Goal: Task Accomplishment & Management: Use online tool/utility

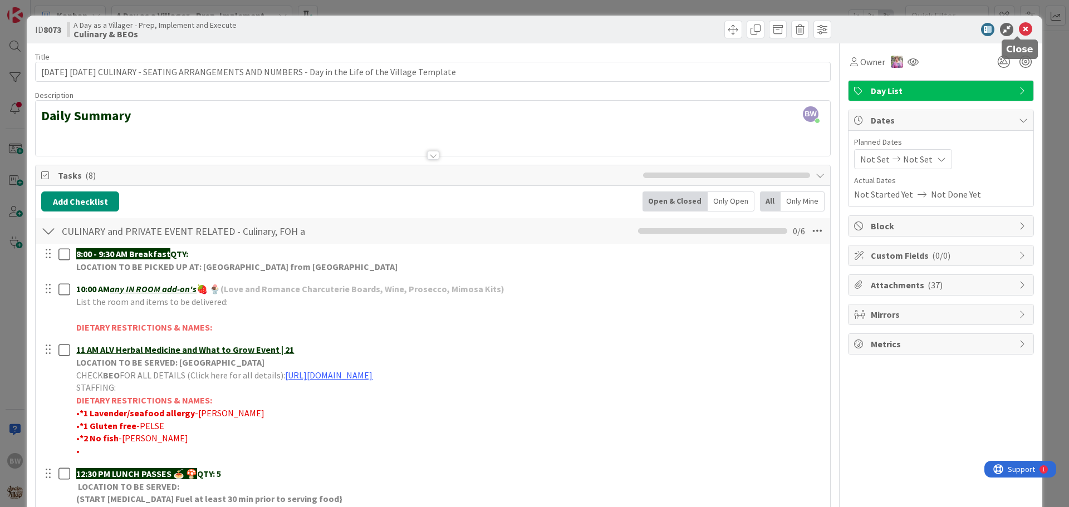
click at [1019, 28] on icon at bounding box center [1025, 29] width 13 height 13
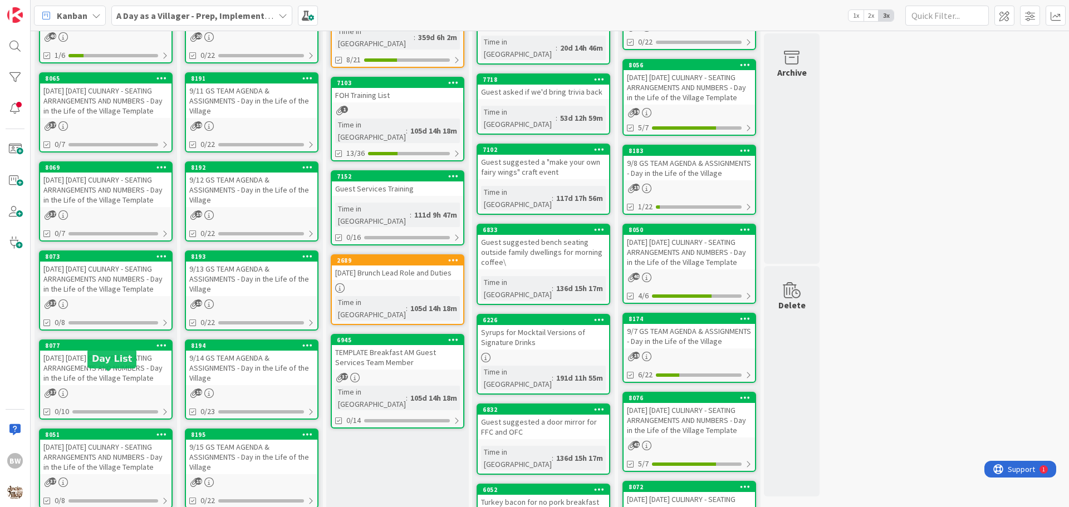
click at [106, 350] on div "8077" at bounding box center [108, 346] width 126 height 8
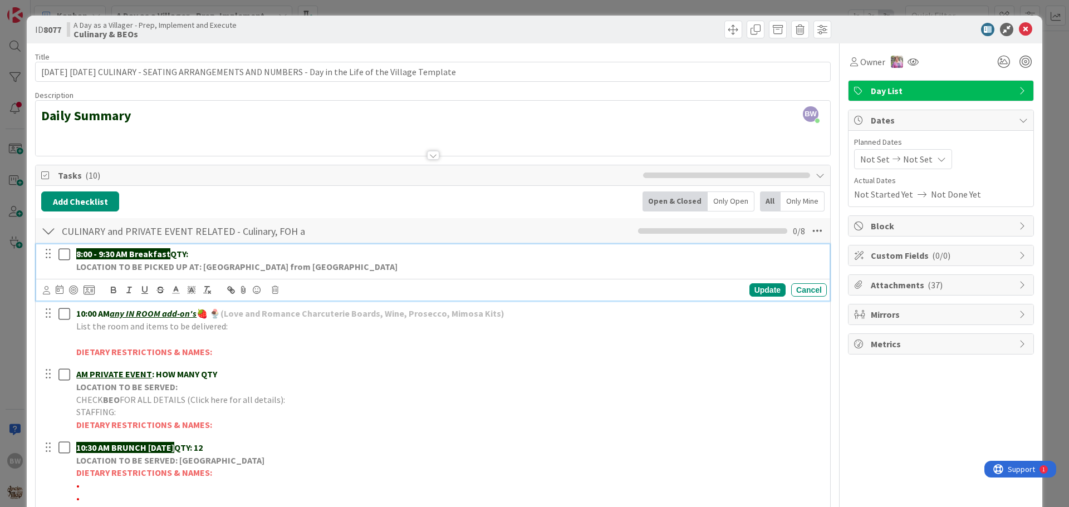
click at [215, 253] on p "8:00 - 9:30 AM Breakfast QTY:" at bounding box center [449, 254] width 746 height 13
click at [761, 286] on div "Update" at bounding box center [768, 289] width 36 height 13
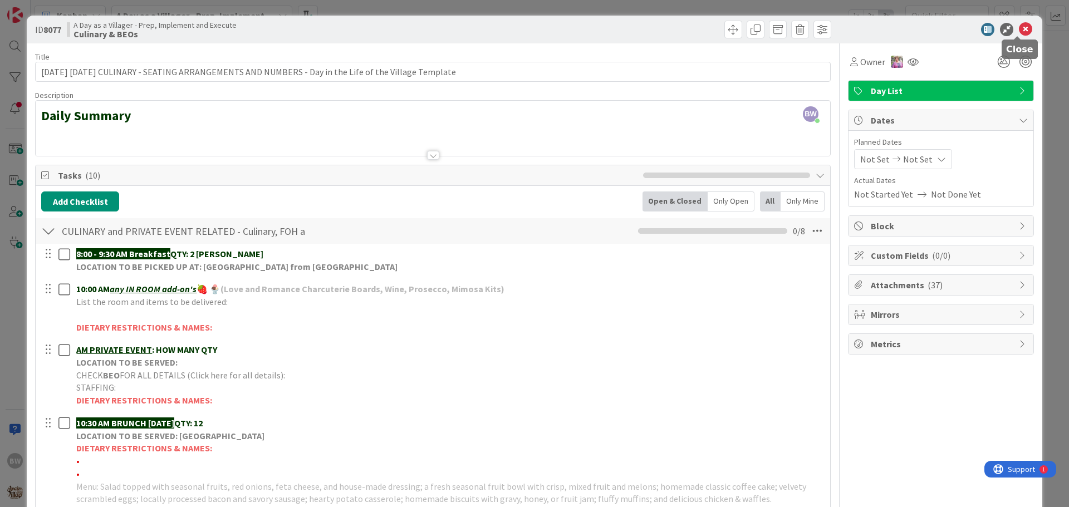
click at [1020, 30] on icon at bounding box center [1025, 29] width 13 height 13
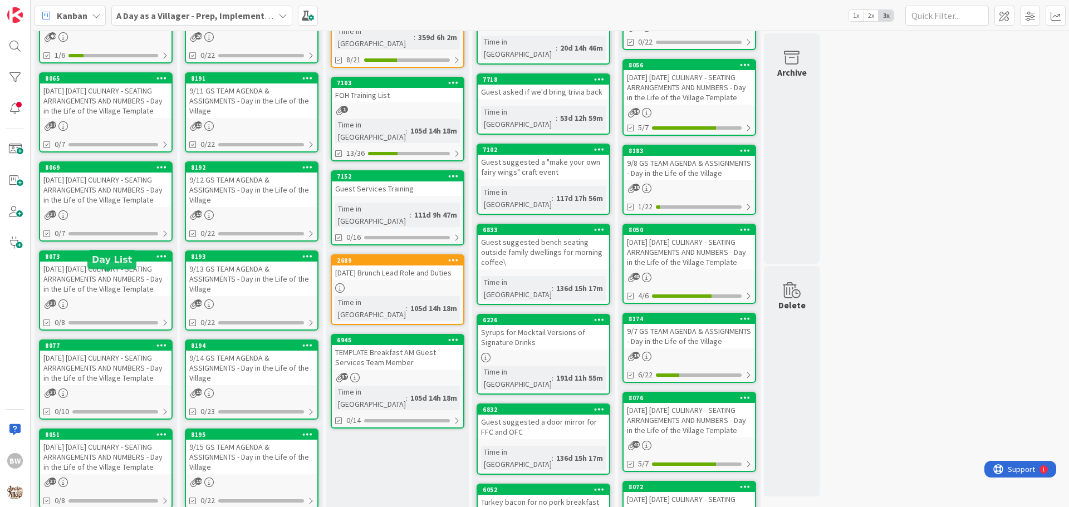
click at [89, 261] on div "8073" at bounding box center [108, 257] width 126 height 8
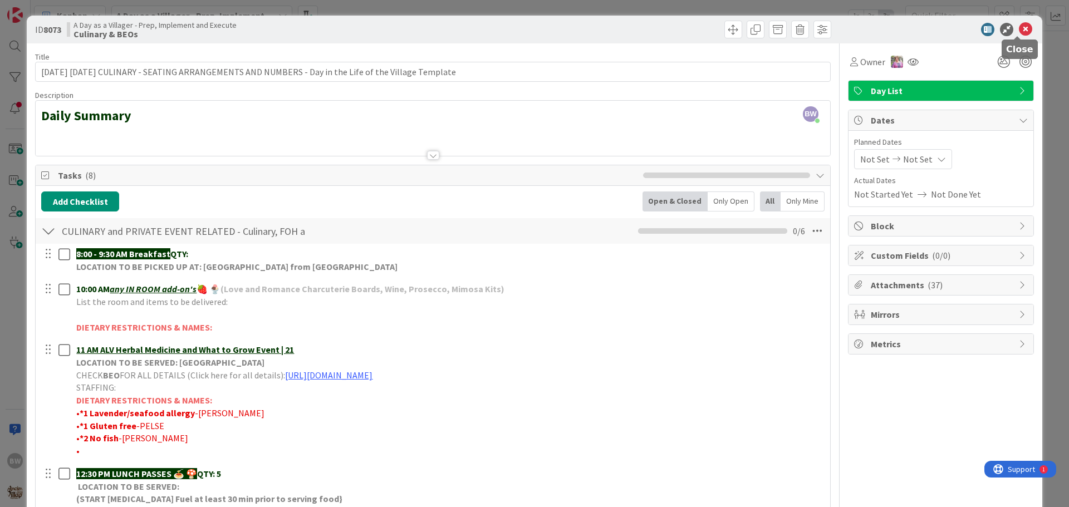
click at [1019, 30] on icon at bounding box center [1025, 29] width 13 height 13
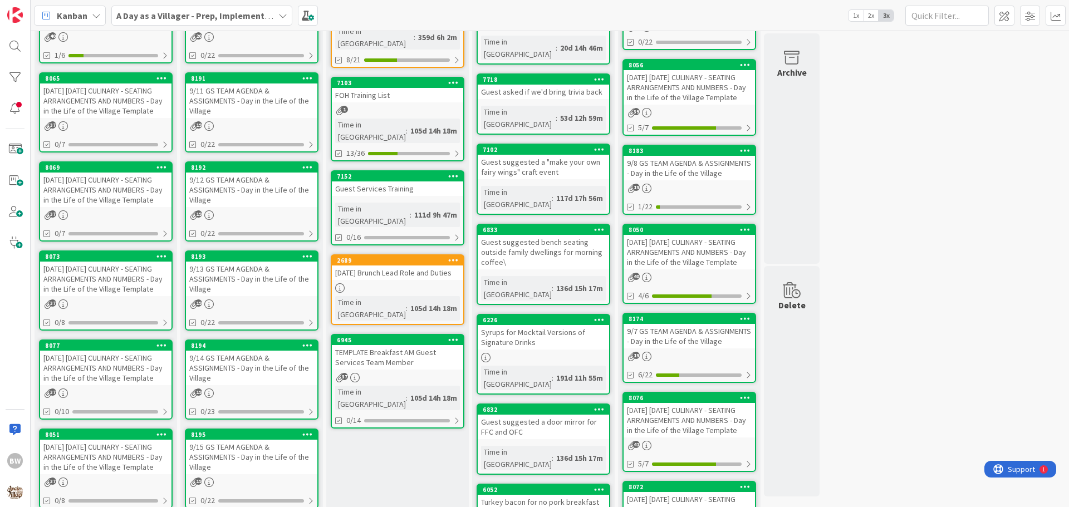
click at [96, 351] on div "8077" at bounding box center [105, 346] width 131 height 10
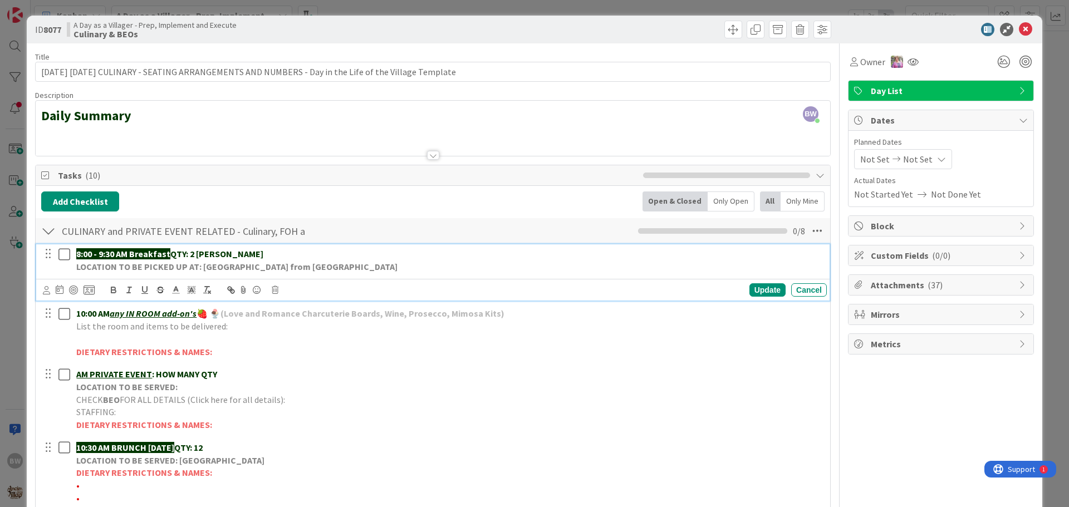
click at [285, 253] on p "8:00 - 9:30 AM Breakfast QTY: 2 [PERSON_NAME]" at bounding box center [449, 254] width 746 height 13
click at [407, 257] on p "8:00 - 9:30 AM Breakfast QTY: 2 [PERSON_NAME], 2 Th113 [PERSON_NAME], 2 Th114 […" at bounding box center [449, 254] width 746 height 13
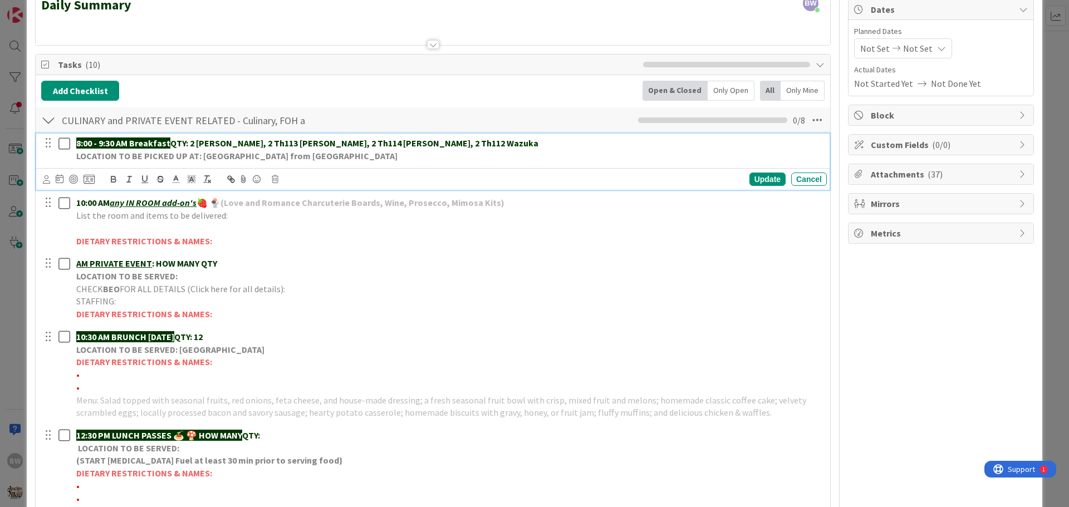
scroll to position [111, 0]
click at [751, 178] on div "Update" at bounding box center [768, 178] width 36 height 13
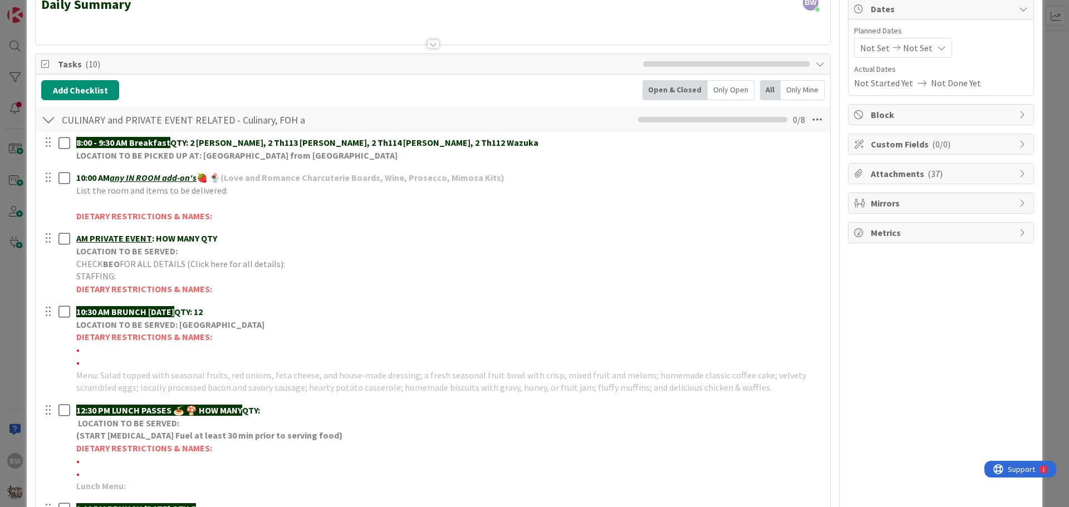
scroll to position [0, 0]
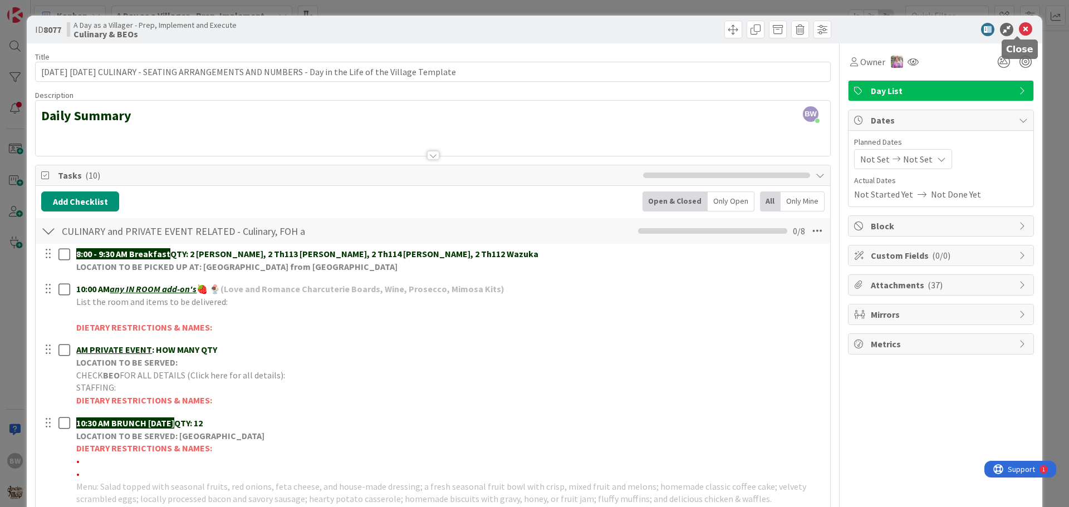
click at [1019, 33] on icon at bounding box center [1025, 29] width 13 height 13
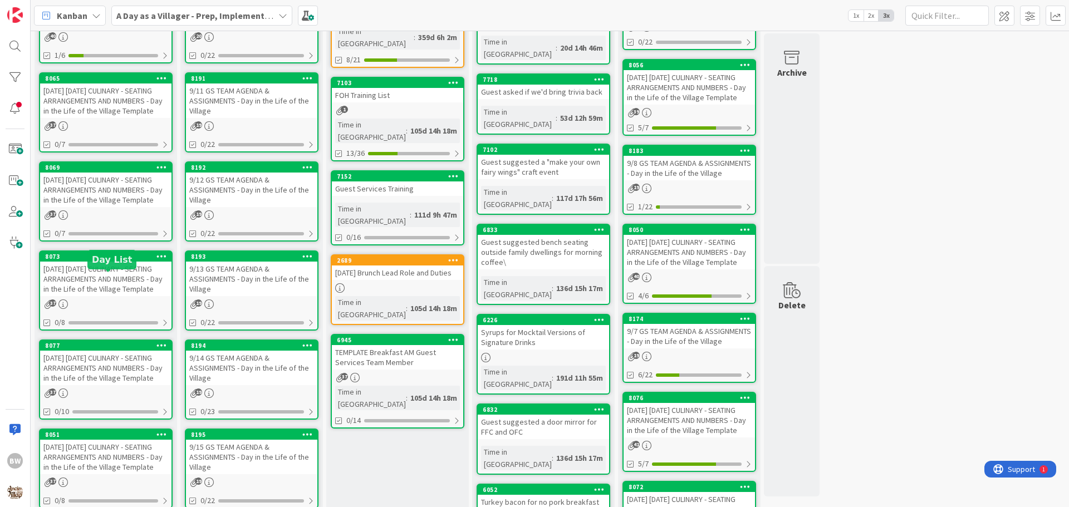
click at [90, 261] on div "8073" at bounding box center [108, 257] width 126 height 8
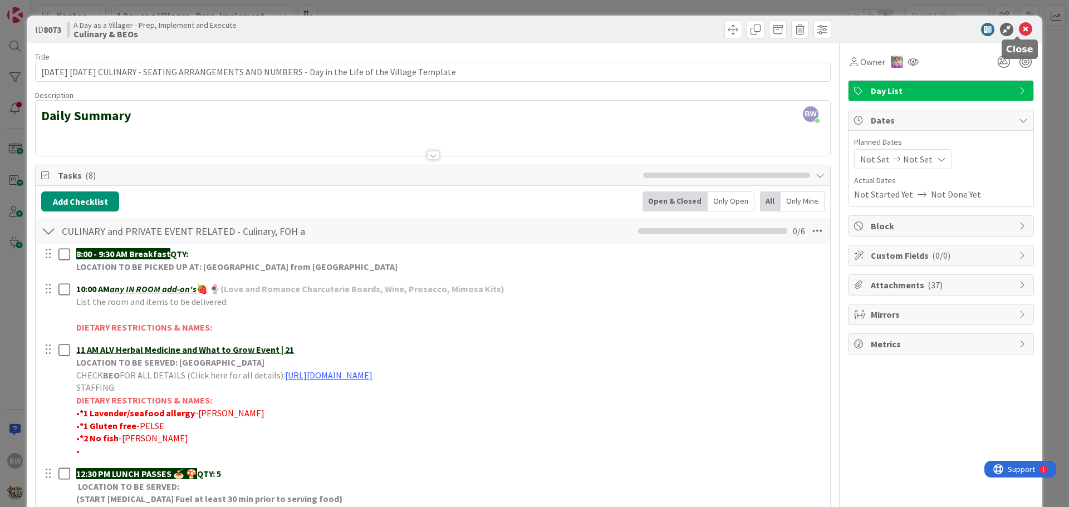
click at [1019, 27] on icon at bounding box center [1025, 29] width 13 height 13
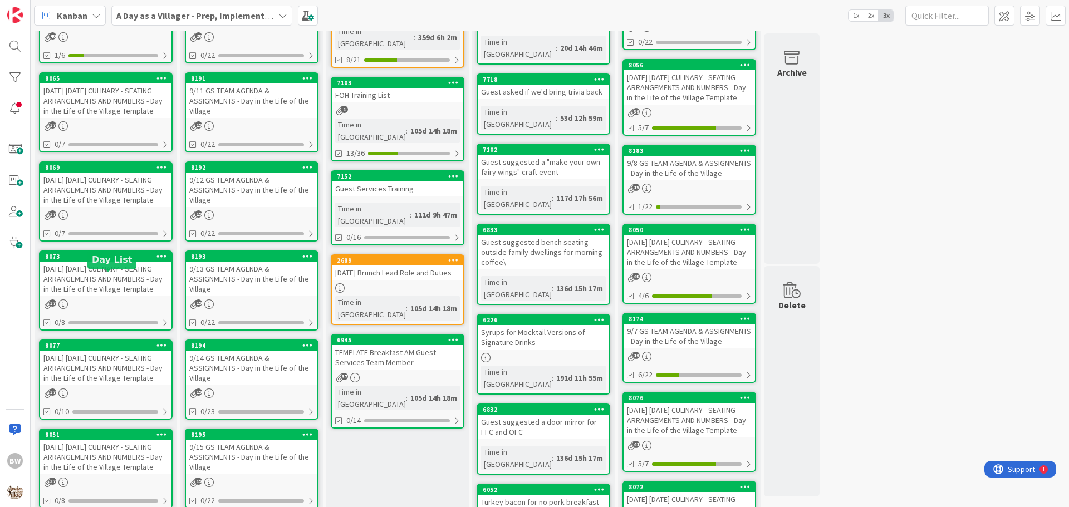
click at [87, 261] on div "8073" at bounding box center [108, 257] width 126 height 8
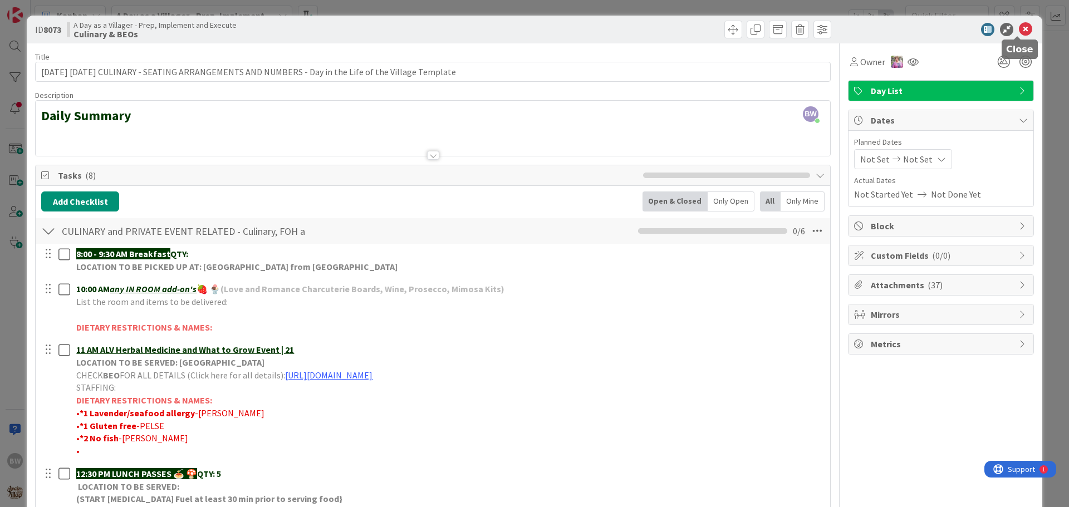
click at [1019, 28] on icon at bounding box center [1025, 29] width 13 height 13
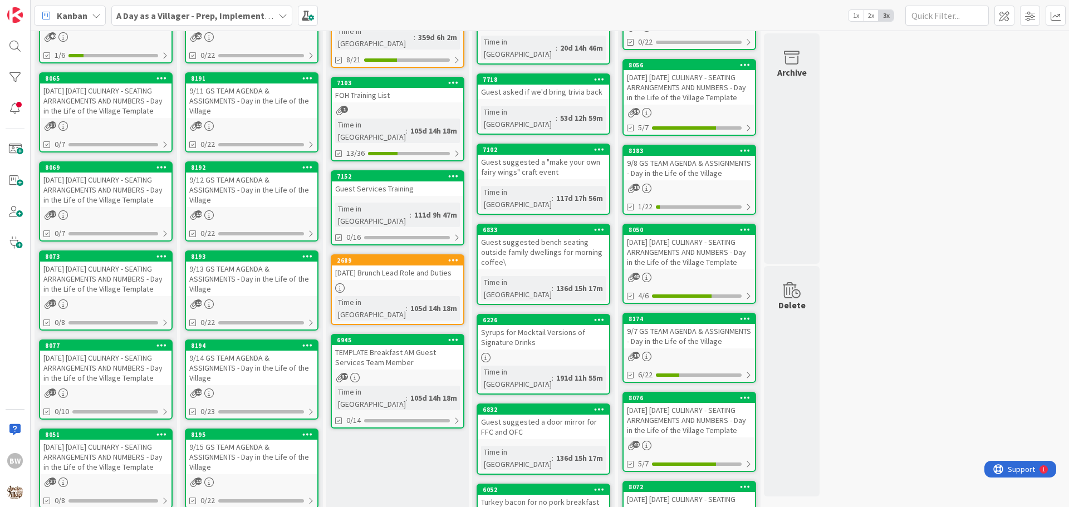
click at [102, 351] on div "8077" at bounding box center [105, 346] width 131 height 10
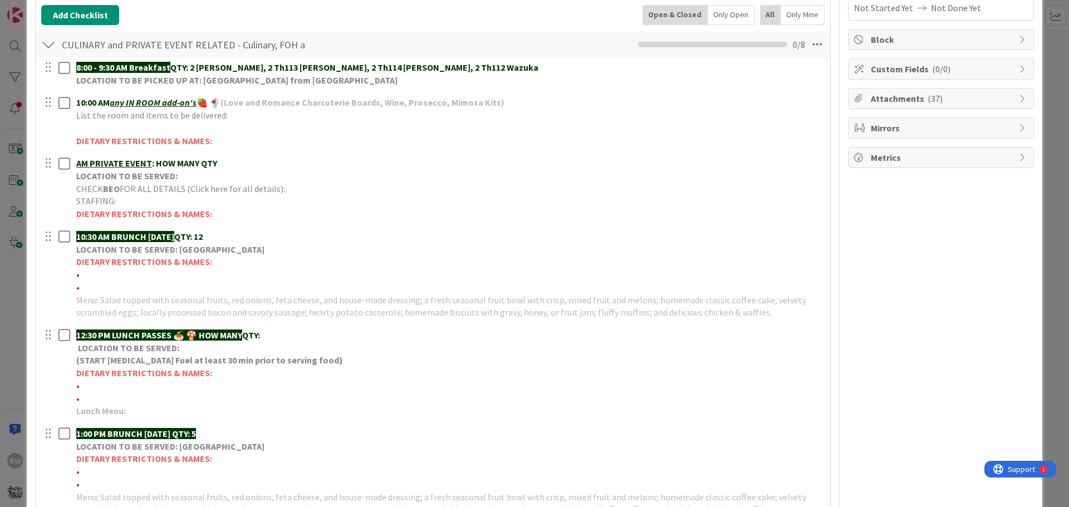
scroll to position [167, 0]
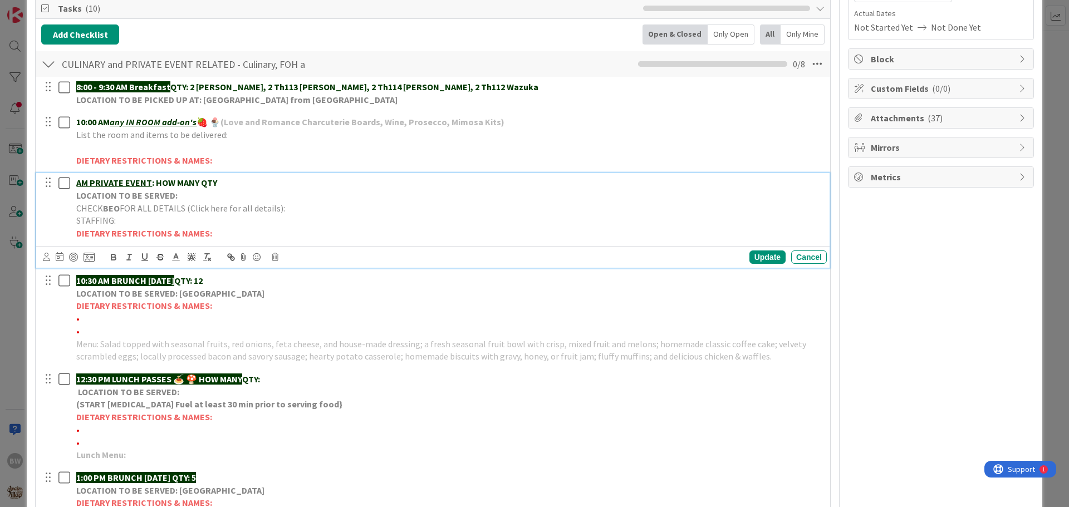
click at [634, 234] on p "DIETARY RESTRICTIONS & NAMES:" at bounding box center [449, 233] width 746 height 13
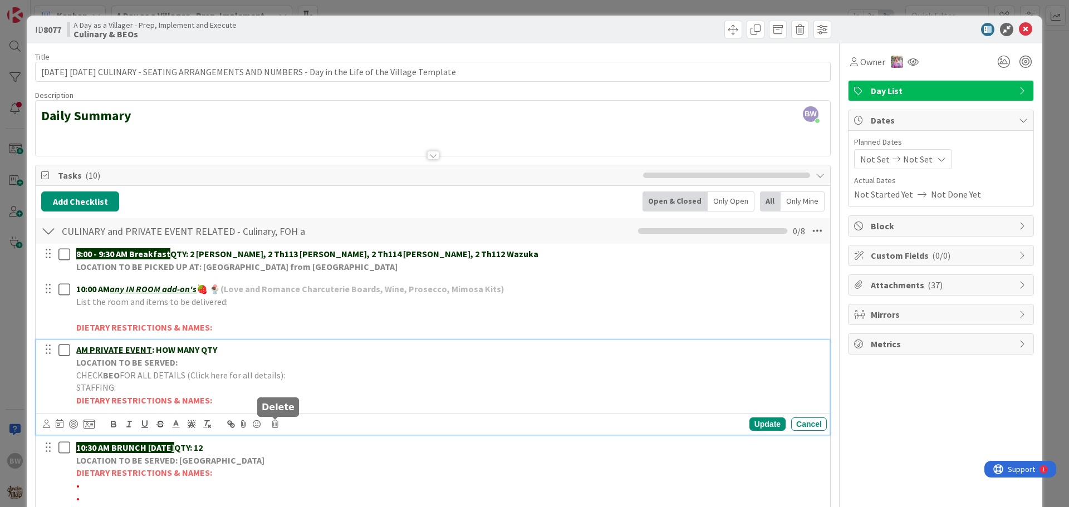
click at [275, 424] on icon at bounding box center [275, 424] width 7 height 8
click at [304, 472] on div "Delete" at bounding box center [303, 472] width 41 height 20
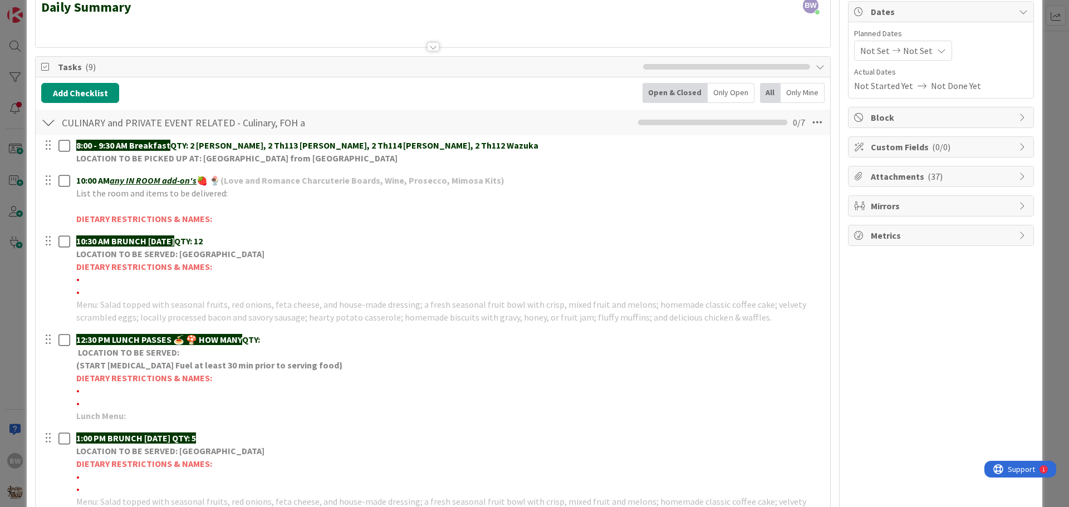
scroll to position [111, 0]
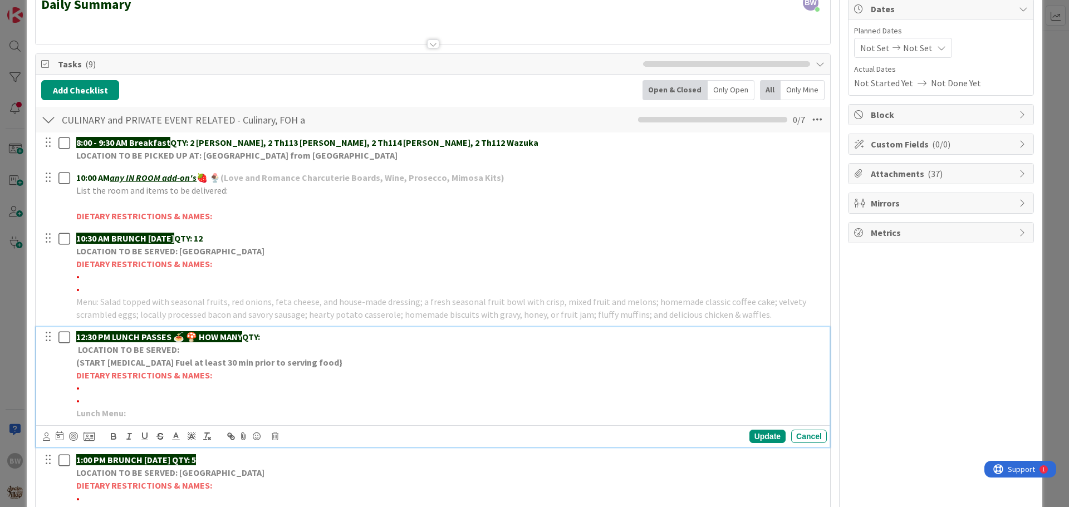
click at [167, 358] on strong "(START [MEDICAL_DATA] Fuel at least 30 min prior to serving food}" at bounding box center [209, 362] width 266 height 11
click at [274, 437] on icon at bounding box center [275, 437] width 7 height 8
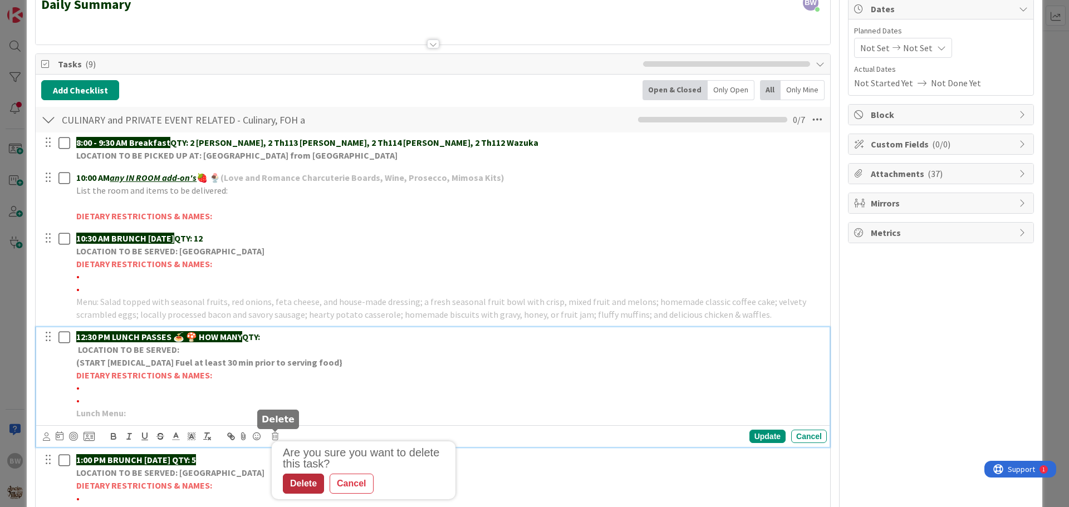
click at [299, 488] on div "Delete" at bounding box center [303, 484] width 41 height 20
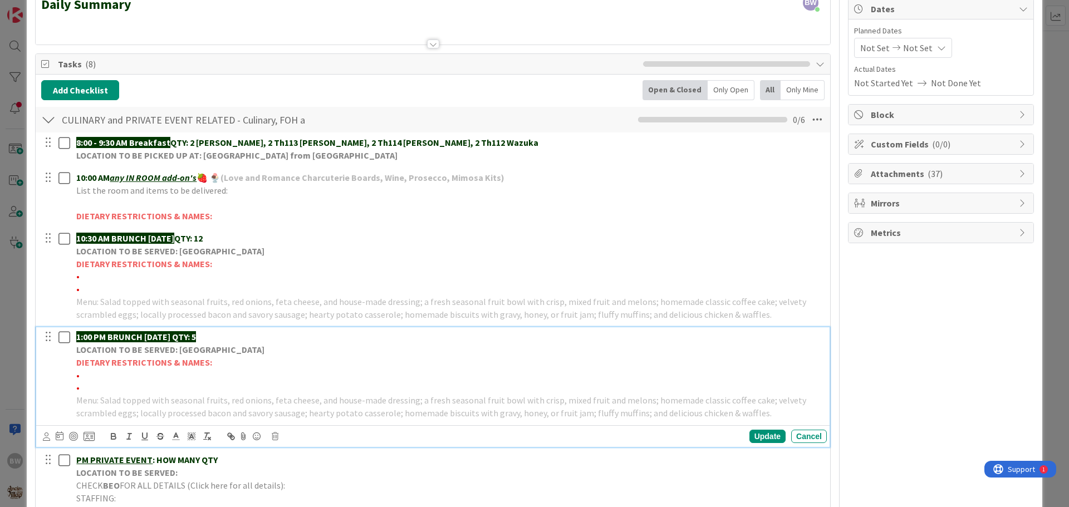
drag, startPoint x: 190, startPoint y: 339, endPoint x: 218, endPoint y: 332, distance: 28.1
click at [218, 332] on p "1:00 PM BRUNCH [DATE] QTY: 5" at bounding box center [449, 337] width 746 height 13
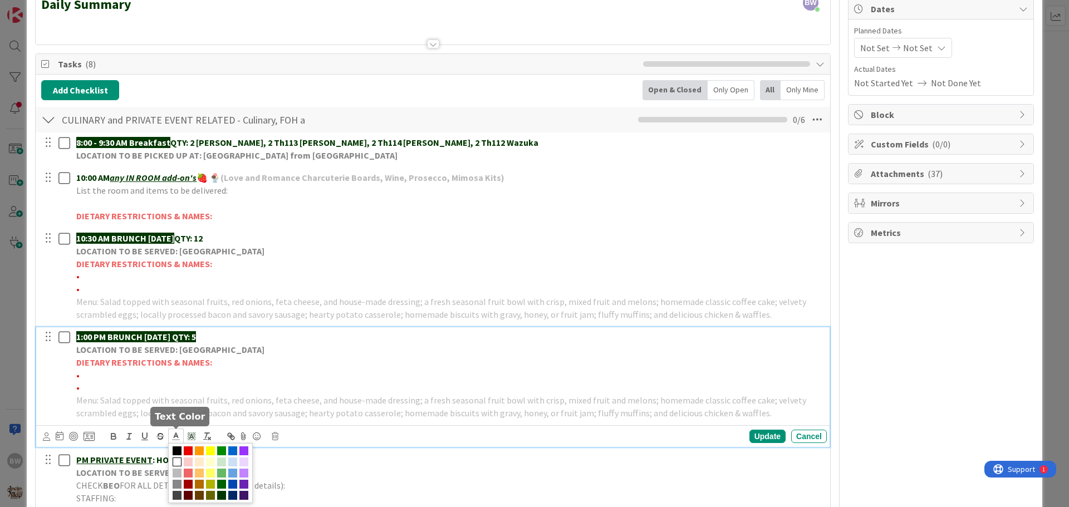
click at [171, 435] on icon at bounding box center [176, 437] width 10 height 10
click at [221, 493] on span at bounding box center [221, 495] width 9 height 9
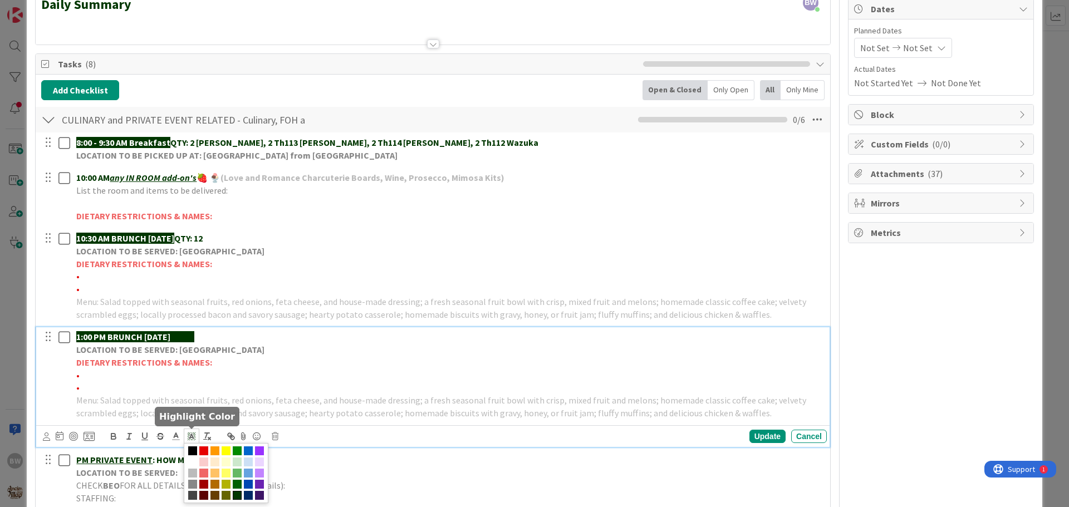
click at [188, 437] on icon at bounding box center [192, 437] width 10 height 10
click at [192, 461] on span at bounding box center [192, 462] width 9 height 9
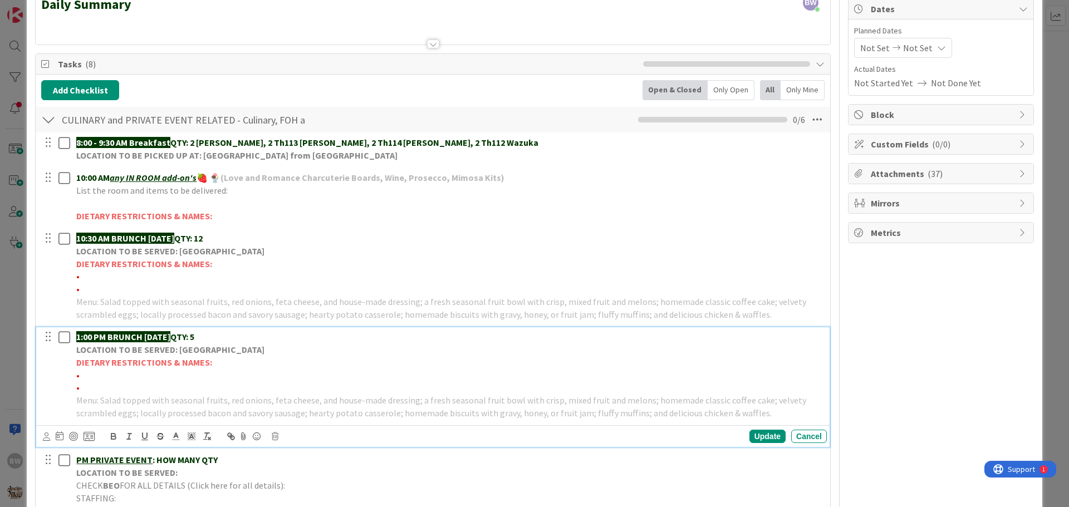
click at [307, 347] on p "LOCATION TO BE SERVED: [GEOGRAPHIC_DATA]" at bounding box center [449, 350] width 746 height 13
click at [761, 440] on div "Update" at bounding box center [768, 436] width 36 height 13
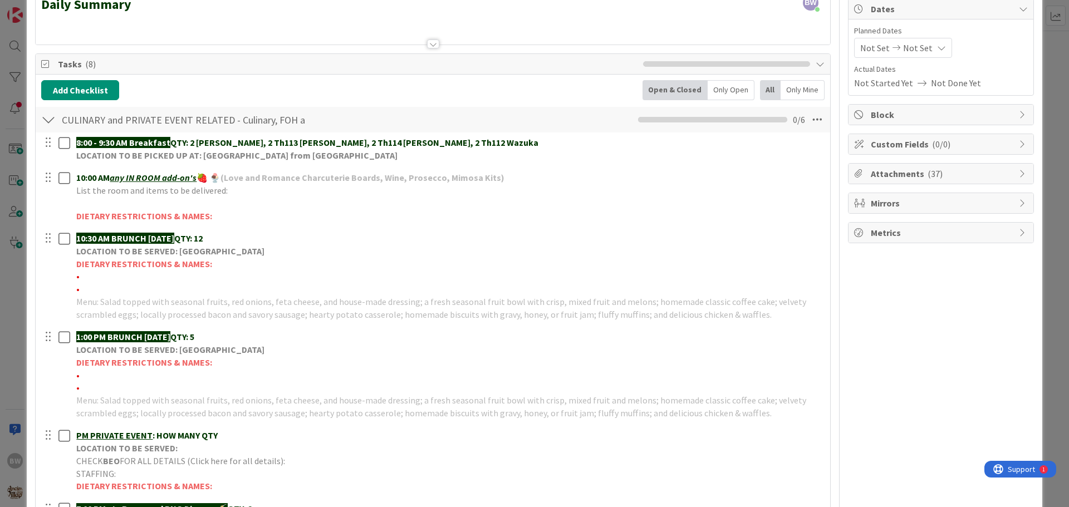
scroll to position [223, 0]
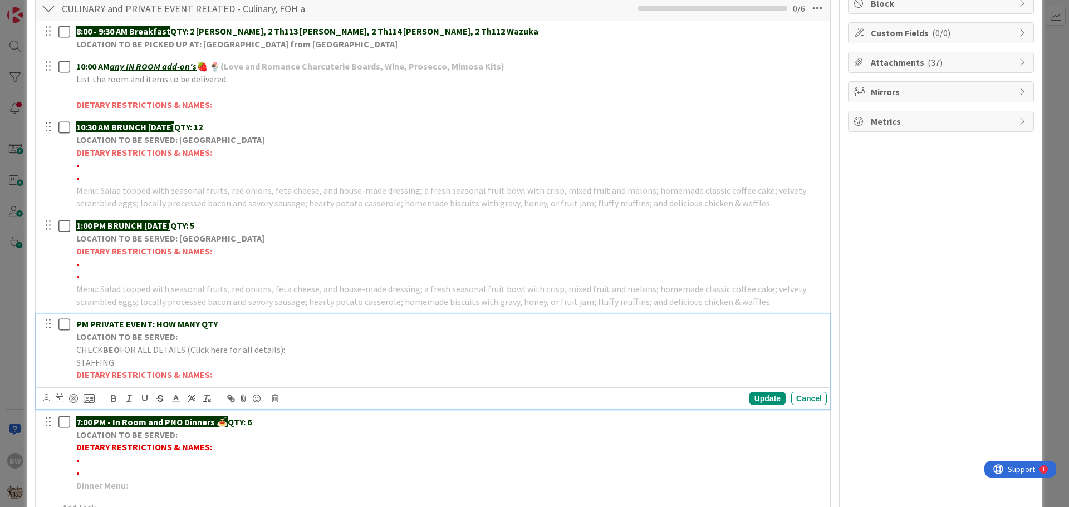
click at [173, 331] on p "LOCATION TO BE SERVED:" at bounding box center [449, 337] width 746 height 13
click at [273, 397] on icon at bounding box center [275, 399] width 7 height 8
click at [306, 444] on div "Delete" at bounding box center [303, 446] width 41 height 20
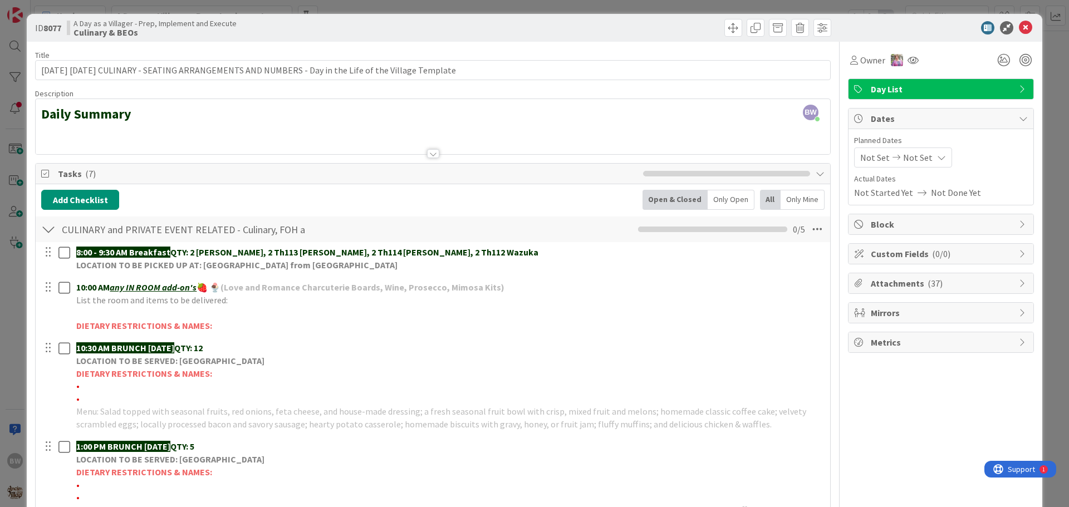
scroll to position [0, 0]
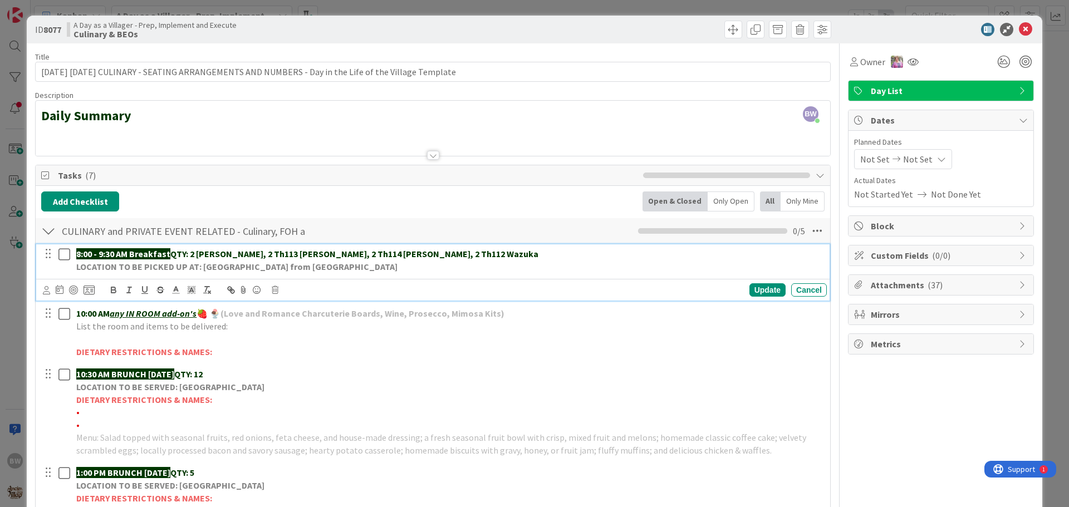
click at [472, 257] on p "8:00 - 9:30 AM Breakfast QTY: 2 [PERSON_NAME], 2 Th113 [PERSON_NAME], 2 Th114 […" at bounding box center [449, 254] width 746 height 13
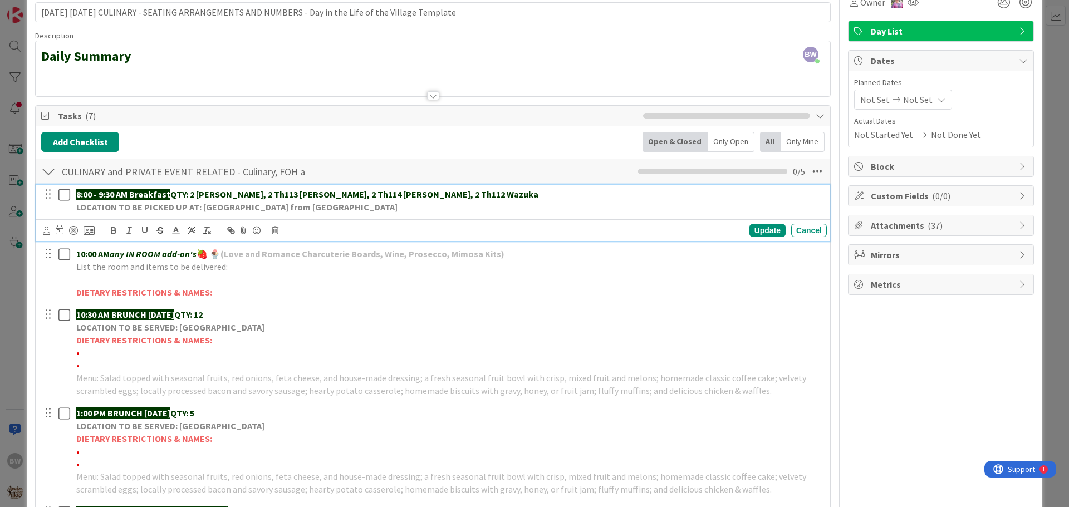
scroll to position [167, 0]
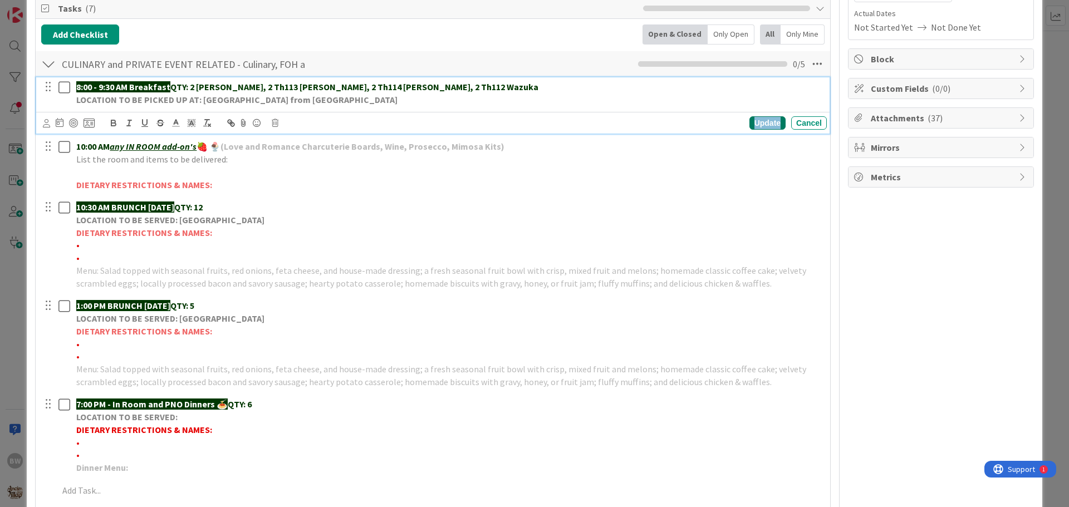
click at [759, 126] on div "Update" at bounding box center [768, 122] width 36 height 13
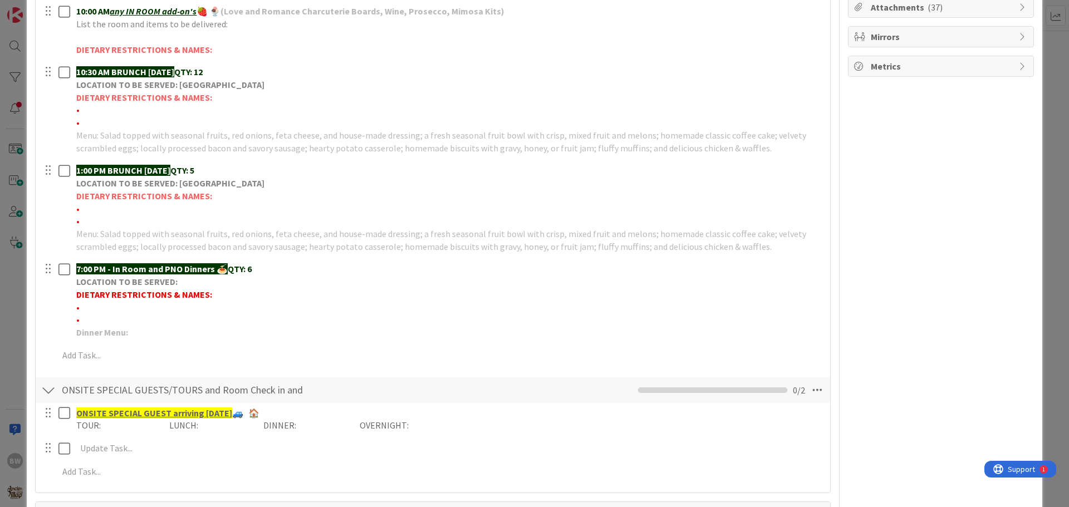
scroll to position [278, 0]
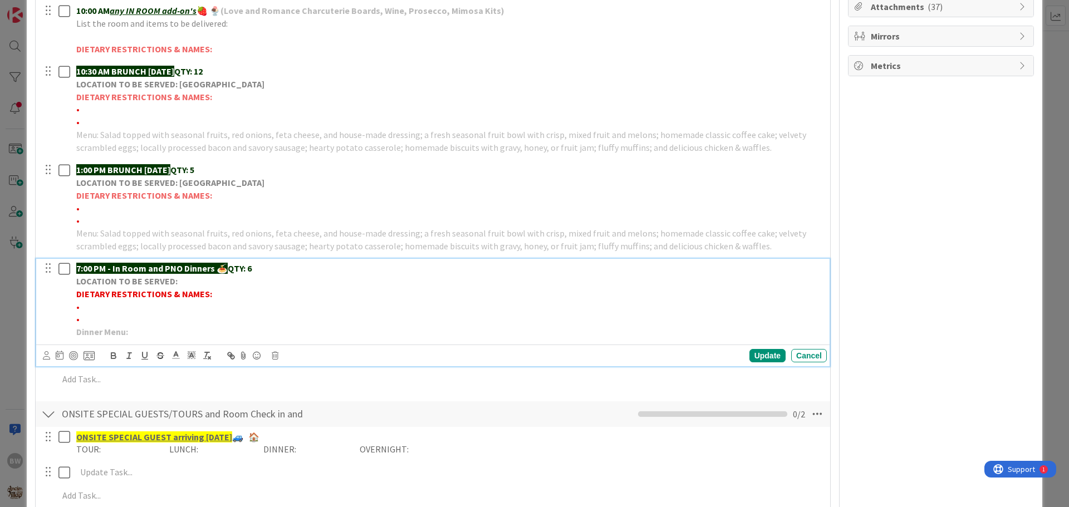
click at [190, 282] on p "LOCATION TO BE SERVED:" at bounding box center [449, 281] width 746 height 13
click at [190, 282] on p "LOCATION TO BE SERVED: LL" at bounding box center [449, 281] width 746 height 13
drag, startPoint x: 306, startPoint y: 281, endPoint x: 179, endPoint y: 286, distance: 127.1
click at [179, 286] on p "LOCATION TO BE SERVED: [PERSON_NAME] DINING 9/14, 9/15, 9/16" at bounding box center [449, 281] width 746 height 13
click at [175, 356] on icon at bounding box center [176, 355] width 10 height 10
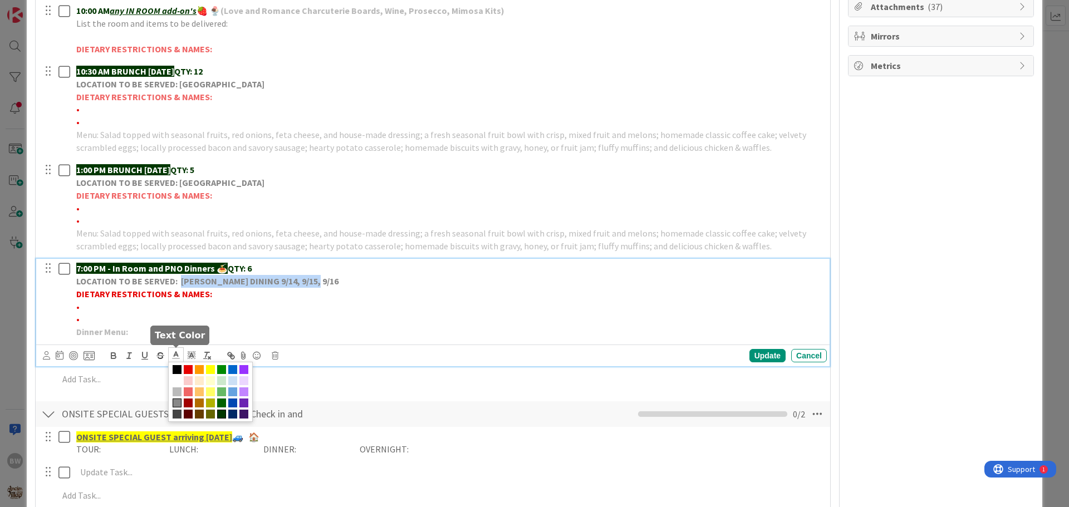
click at [218, 413] on span at bounding box center [221, 414] width 9 height 9
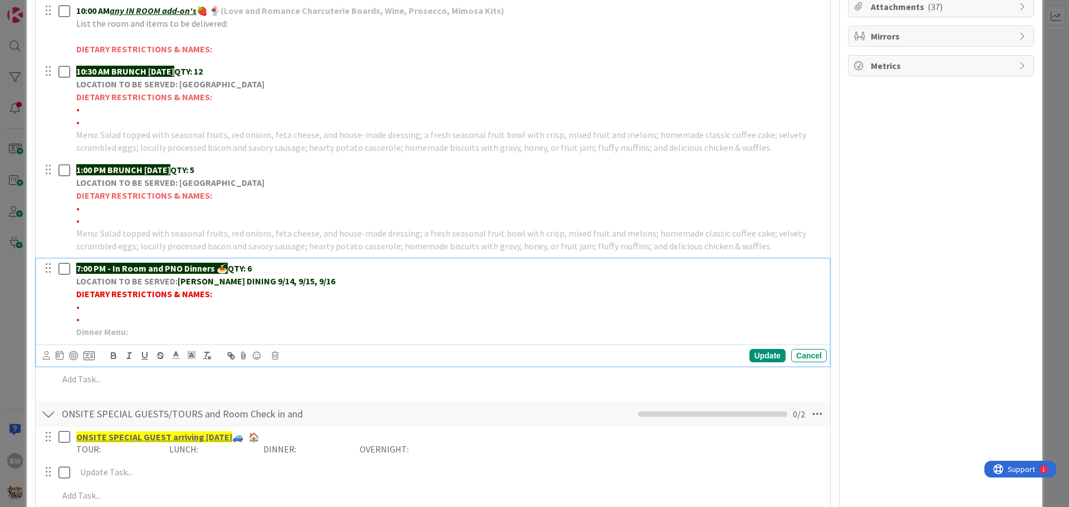
click at [253, 331] on p "Dinner Menu:" at bounding box center [449, 332] width 746 height 13
drag, startPoint x: 307, startPoint y: 280, endPoint x: 180, endPoint y: 283, distance: 127.0
click at [180, 283] on p "LOCATION TO BE SERVED: [PERSON_NAME] DINING 9/14, 9/15, 9/16" at bounding box center [449, 281] width 746 height 13
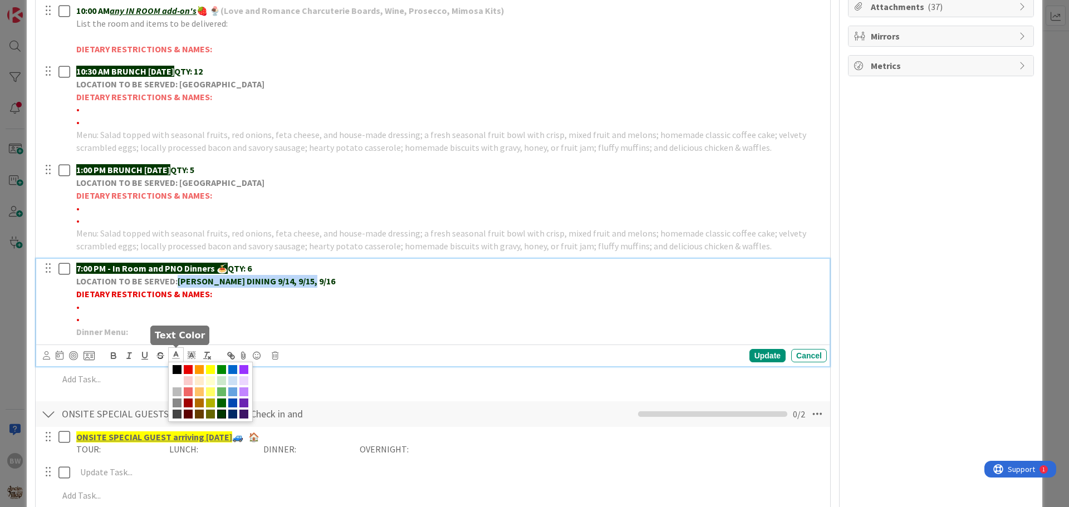
click at [175, 357] on icon at bounding box center [176, 355] width 10 height 10
click at [221, 405] on span at bounding box center [221, 403] width 9 height 9
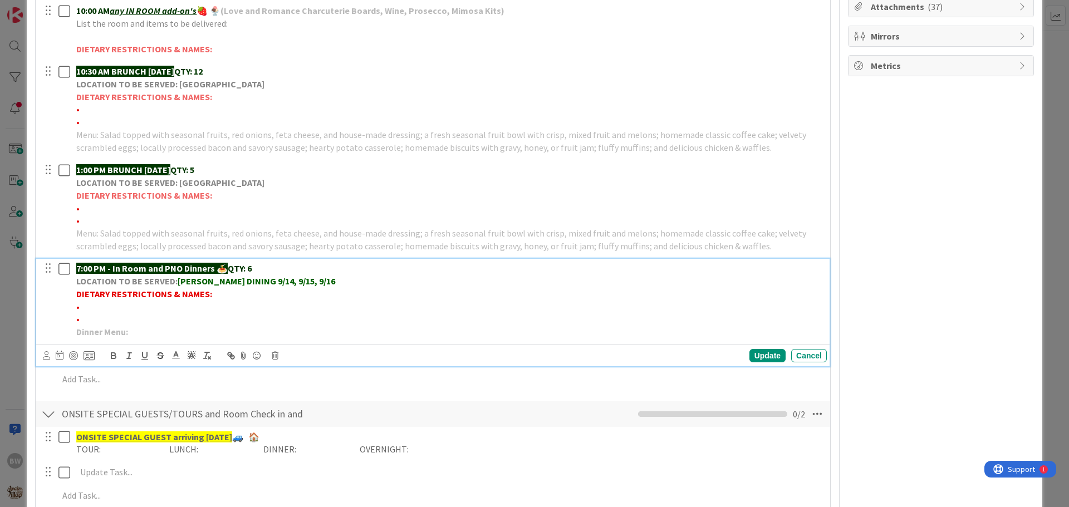
click at [263, 311] on p "•" at bounding box center [449, 307] width 746 height 13
drag, startPoint x: 309, startPoint y: 281, endPoint x: 180, endPoint y: 282, distance: 128.1
click at [180, 282] on p "LOCATION TO BE SERVED: [PERSON_NAME] DINING 9/14, 9/15, 9/16" at bounding box center [449, 281] width 746 height 13
click at [113, 358] on icon "button" at bounding box center [114, 356] width 10 height 10
click at [113, 357] on icon "button" at bounding box center [114, 356] width 10 height 10
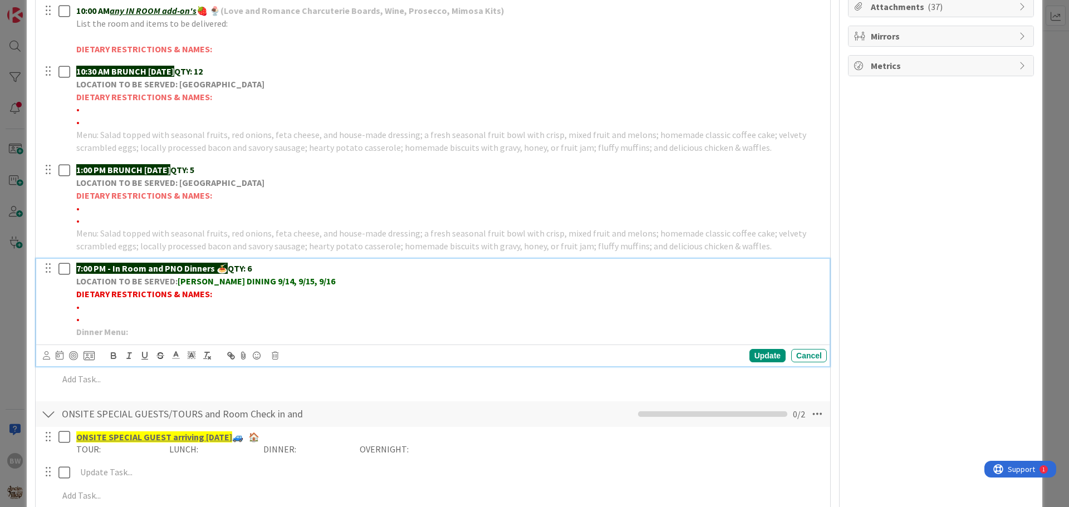
click at [396, 302] on p "•" at bounding box center [449, 307] width 746 height 13
click at [190, 279] on strong "[PERSON_NAME] DINING 9/14, 9/15, 9/16" at bounding box center [257, 281] width 158 height 11
click at [218, 281] on strong "LL-[PERSON_NAME] 9/14, 9/15, 9/16" at bounding box center [247, 281] width 138 height 11
click at [334, 283] on p "LOCATION TO BE SERVED: LL-[PERSON_NAME] (2) DINING 9/14, 9/15, 9/16" at bounding box center [449, 281] width 746 height 13
click at [761, 356] on div "Update" at bounding box center [768, 355] width 36 height 13
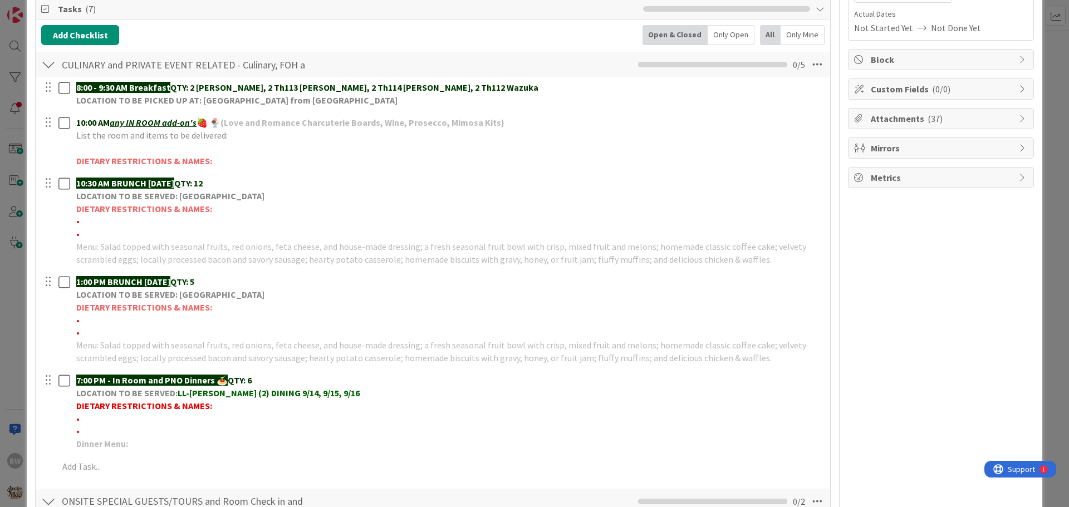
scroll to position [167, 0]
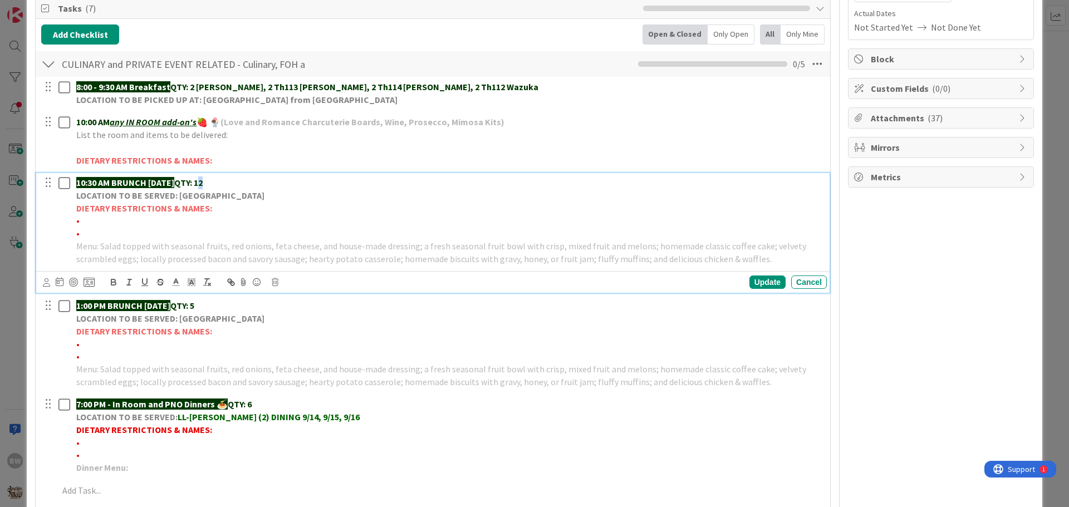
click at [219, 181] on p "10:30 AM BRUNCH [DATE] QTY: 12" at bounding box center [449, 183] width 746 height 13
click at [760, 283] on div "Update" at bounding box center [768, 282] width 36 height 13
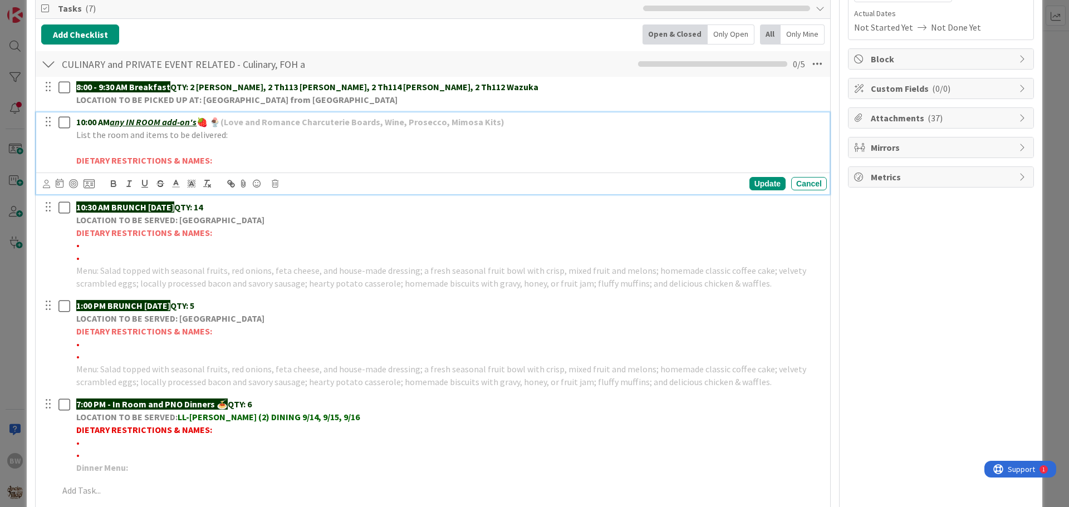
click at [236, 135] on p "List the room and items to be delivered:" at bounding box center [449, 135] width 746 height 13
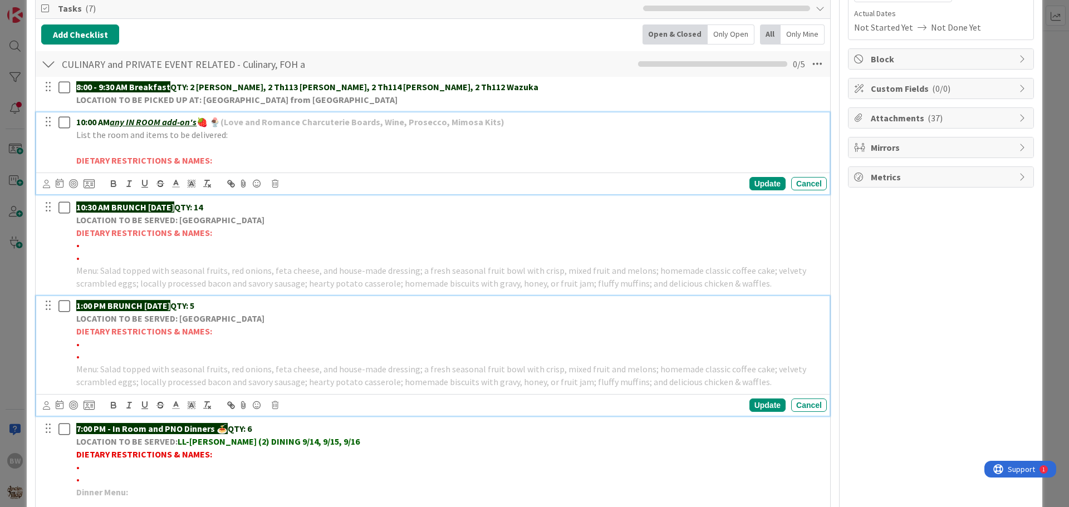
click at [77, 318] on strong "LOCATION TO BE SERVED: [GEOGRAPHIC_DATA]" at bounding box center [170, 318] width 188 height 11
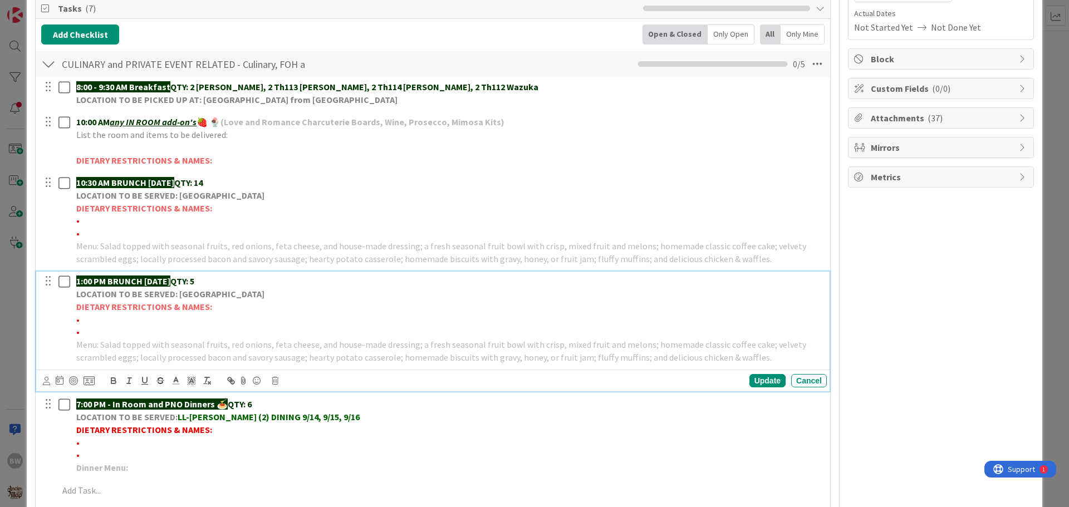
scroll to position [143, 0]
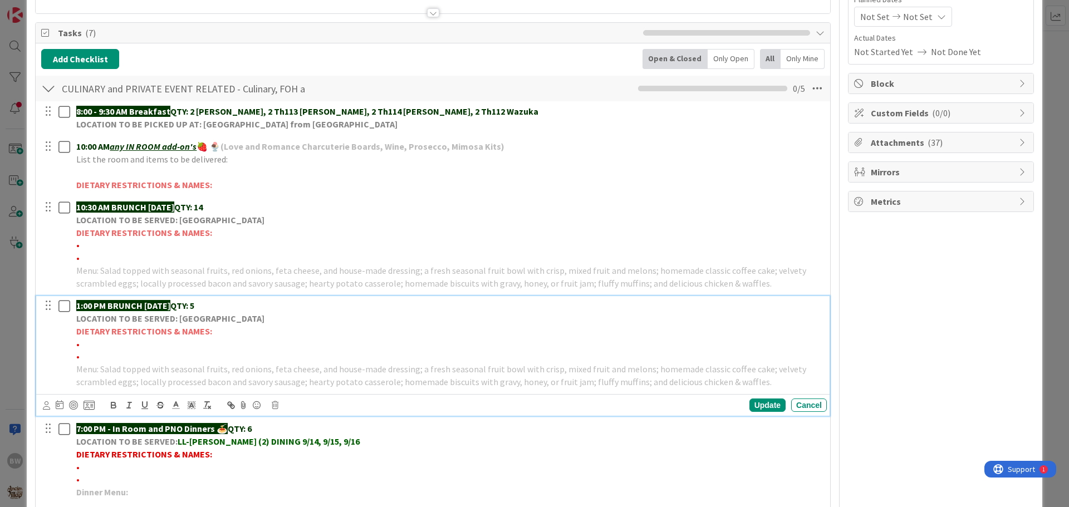
click at [77, 318] on strong "LOCATION TO BE SERVED: [GEOGRAPHIC_DATA]" at bounding box center [170, 318] width 188 height 11
click at [295, 349] on p "•" at bounding box center [449, 344] width 746 height 13
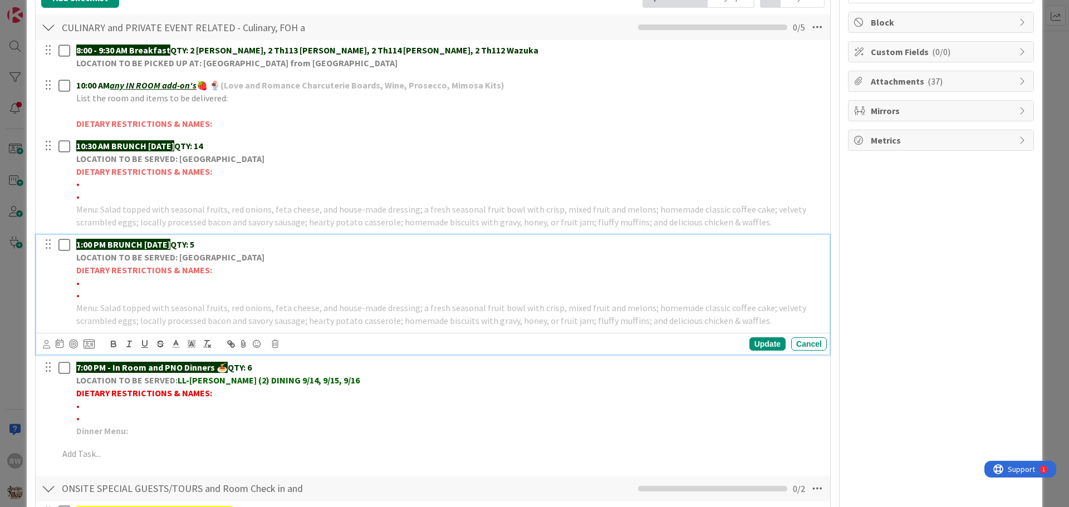
scroll to position [198, 0]
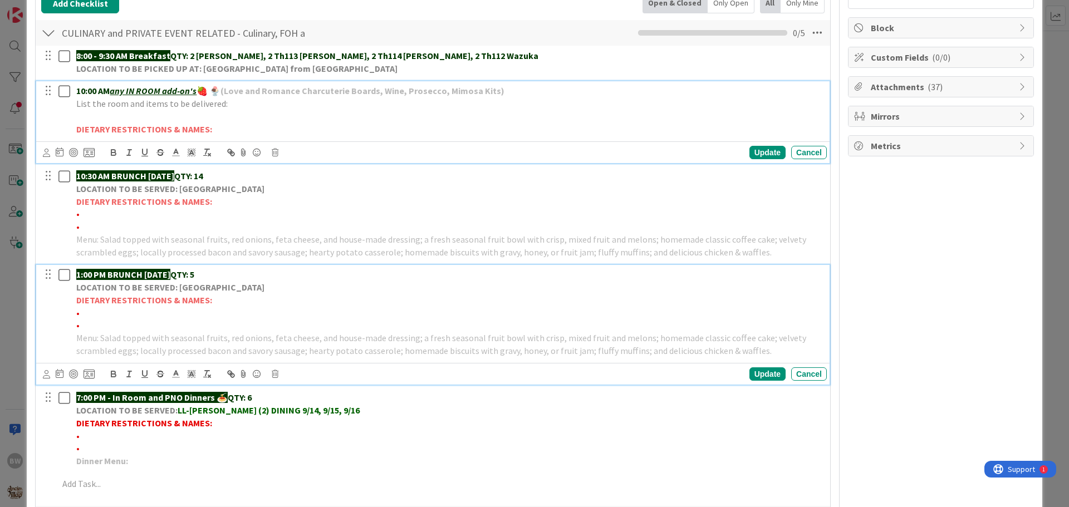
click at [87, 115] on p at bounding box center [449, 116] width 746 height 13
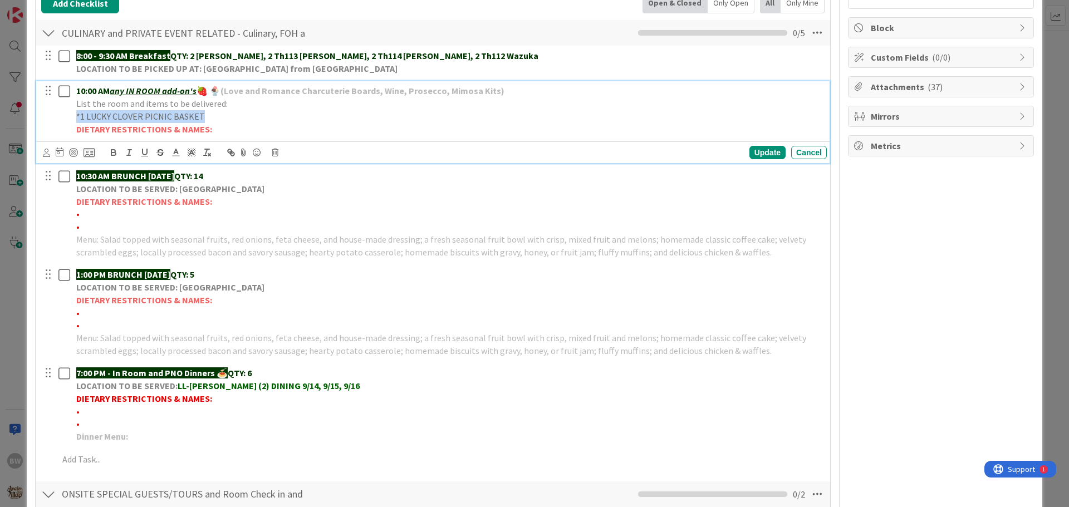
drag, startPoint x: 204, startPoint y: 120, endPoint x: 76, endPoint y: 118, distance: 128.1
click at [76, 118] on p "*1 LUCKY CLOVER PICNIC BASKET" at bounding box center [449, 116] width 746 height 13
click at [179, 153] on icon at bounding box center [176, 153] width 10 height 10
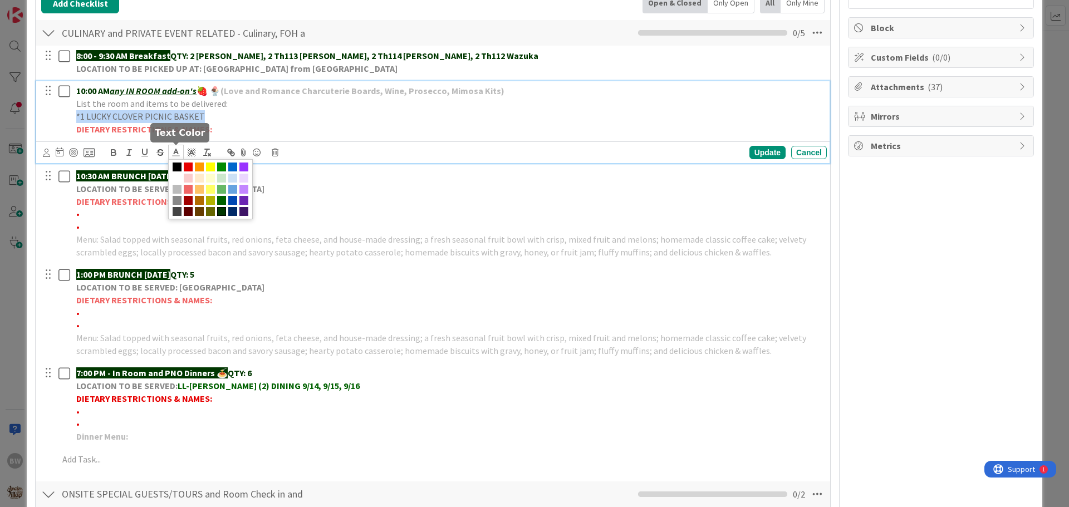
click at [220, 212] on span at bounding box center [221, 211] width 9 height 9
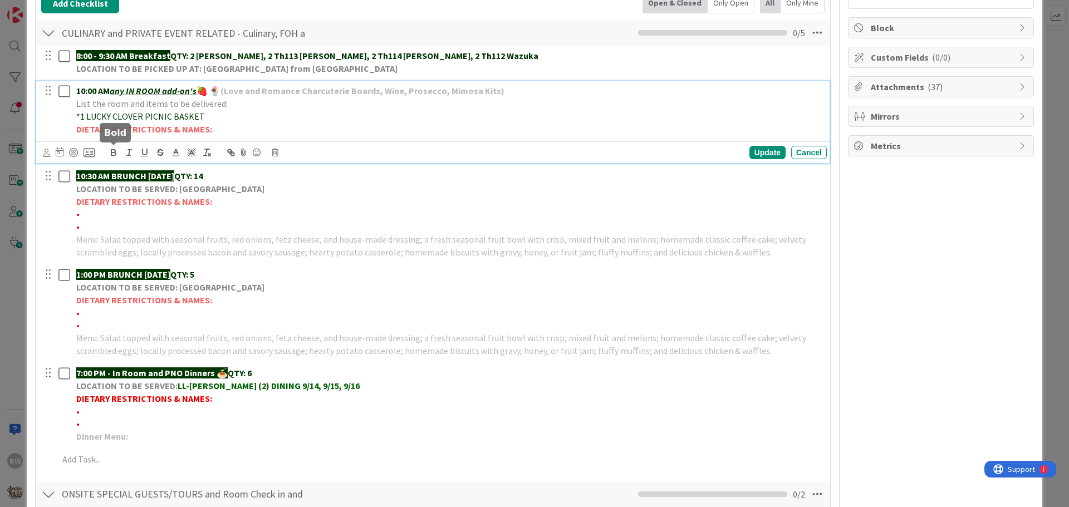
click at [113, 154] on icon "button" at bounding box center [114, 153] width 10 height 10
click at [241, 117] on p "*1 LUCKY CLOVER PICNIC BASKET" at bounding box center [449, 116] width 746 height 13
click at [756, 150] on div "Update" at bounding box center [768, 152] width 36 height 13
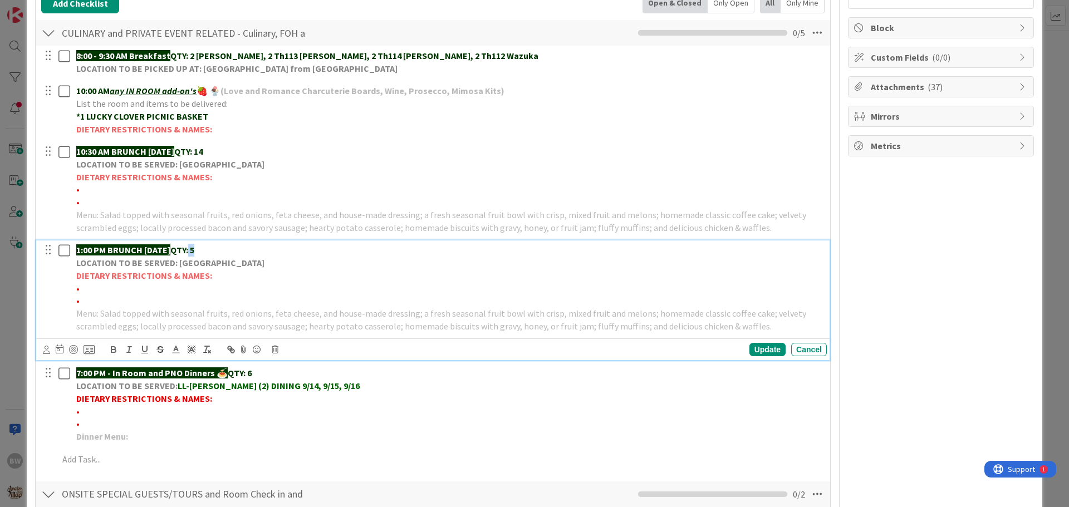
drag, startPoint x: 215, startPoint y: 251, endPoint x: 208, endPoint y: 251, distance: 7.2
click at [208, 251] on p "1:00 PM BRUNCH [DATE] QTY: 5" at bounding box center [449, 250] width 746 height 13
click at [759, 354] on div "Update" at bounding box center [768, 349] width 36 height 13
click at [86, 289] on p "•" at bounding box center [449, 288] width 746 height 13
drag, startPoint x: 170, startPoint y: 289, endPoint x: 81, endPoint y: 287, distance: 89.7
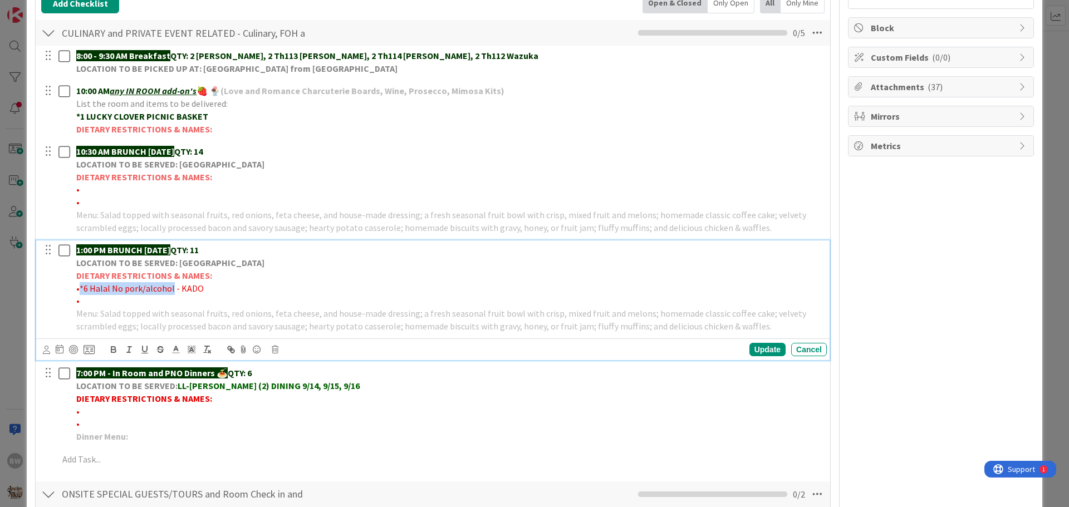
click at [81, 287] on span "•*6 Halal No pork/alcohol - KADO" at bounding box center [140, 288] width 128 height 11
click at [112, 349] on icon "button" at bounding box center [114, 350] width 10 height 10
click at [282, 294] on p "• *6 Halal No pork/alcohol - KADO" at bounding box center [449, 288] width 746 height 13
click at [82, 297] on p "•" at bounding box center [449, 301] width 746 height 13
click at [318, 298] on p "•*1 Tomato allergy & *1 Dairy free & *1 Elderberry allergy & *1" at bounding box center [449, 301] width 746 height 13
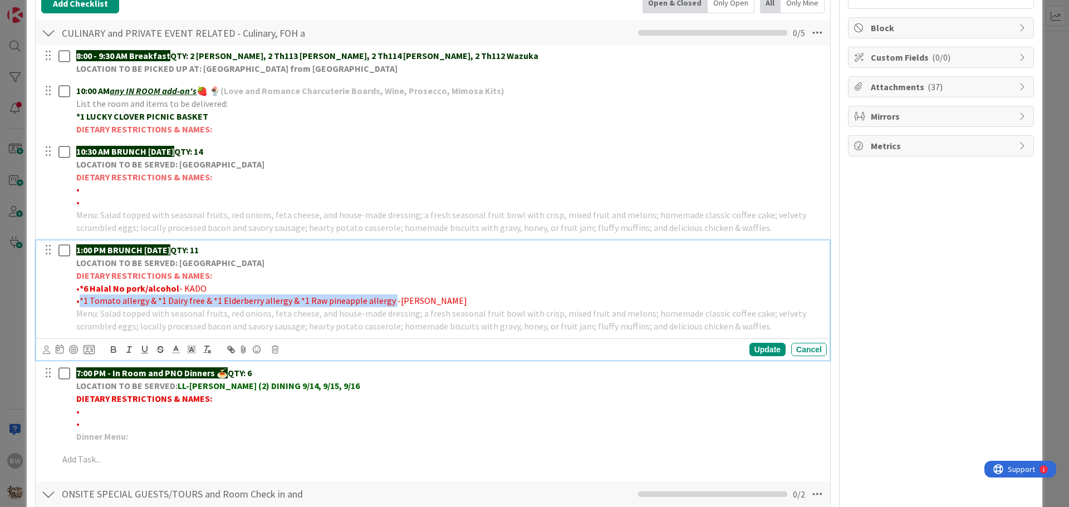
drag, startPoint x: 387, startPoint y: 301, endPoint x: 81, endPoint y: 297, distance: 306.3
click at [81, 297] on span "•*1 Tomato allergy & *1 Dairy free & *1 Elderberry allergy & *1 Raw pineapple a…" at bounding box center [271, 300] width 391 height 11
click at [112, 346] on icon "button" at bounding box center [114, 350] width 10 height 10
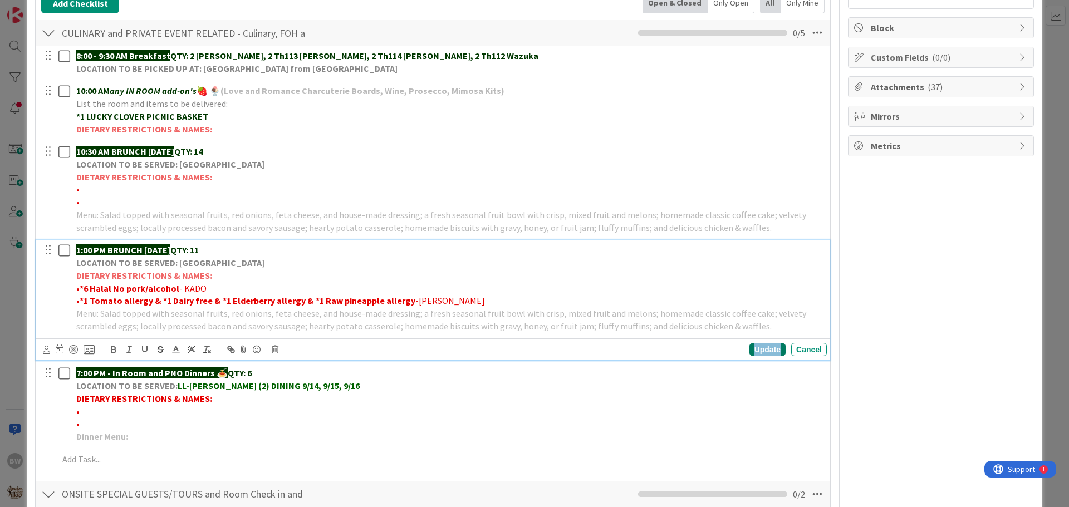
click at [758, 350] on div "Update" at bounding box center [768, 349] width 36 height 13
drag, startPoint x: 210, startPoint y: 277, endPoint x: 76, endPoint y: 277, distance: 134.8
click at [76, 277] on div "1:00 PM BRUNCH [DATE] QTY: 11 LOCATION TO BE SERVED: Willows Landing DIETARY RE…" at bounding box center [449, 288] width 755 height 95
copy strong "DIETARY RESTRICTIONS & NAMES:"
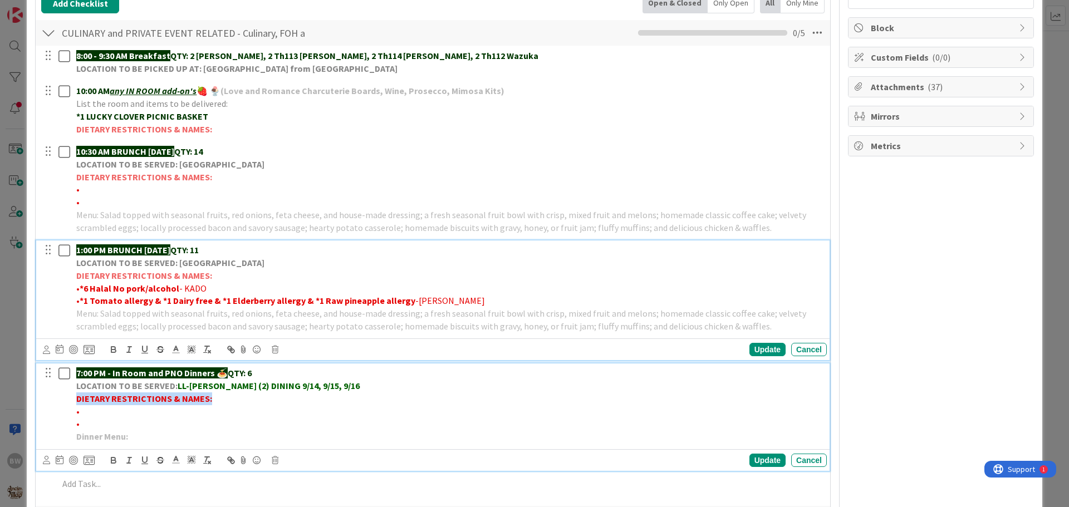
drag, startPoint x: 208, startPoint y: 398, endPoint x: 77, endPoint y: 397, distance: 131.4
click at [77, 397] on strong "DIETARY RESTRICTIONS & NAMES:" at bounding box center [144, 398] width 136 height 11
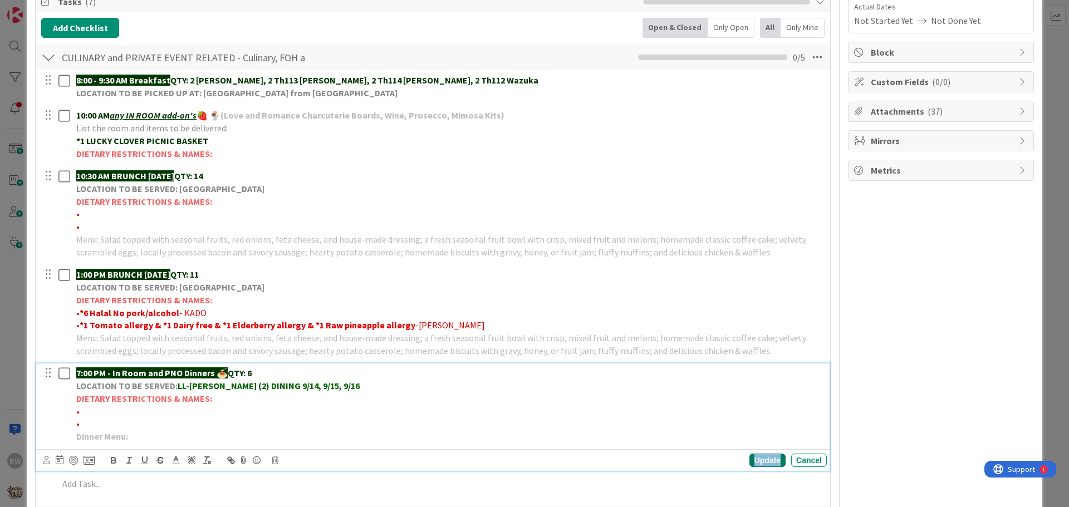
click at [754, 457] on div "Update" at bounding box center [768, 460] width 36 height 13
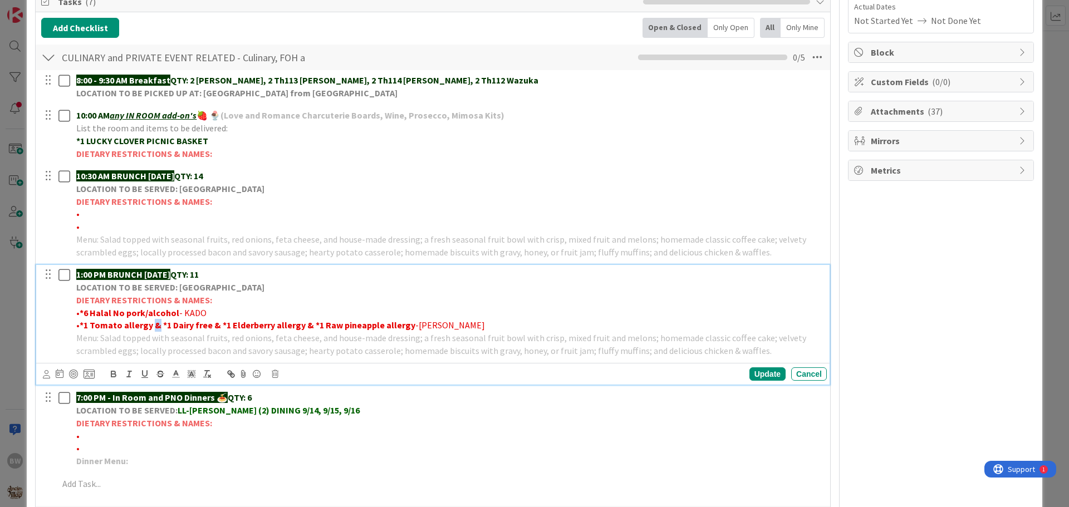
drag, startPoint x: 150, startPoint y: 325, endPoint x: 156, endPoint y: 323, distance: 5.8
click at [156, 323] on strong "*1 Tomato allergy & *1 Dairy free & *1 Elderberry allergy & *1 Raw pineapple al…" at bounding box center [248, 325] width 336 height 11
click at [114, 375] on icon "button" at bounding box center [113, 375] width 4 height 3
click at [207, 325] on strong "*1 Dairy free & *1 Elderberry allergy & *1 Raw pineapple allergy" at bounding box center [285, 325] width 252 height 11
click at [212, 322] on strong "*1 Dairy free & *1 Elderberry allergy & *1 Raw pineapple allergy" at bounding box center [285, 325] width 252 height 11
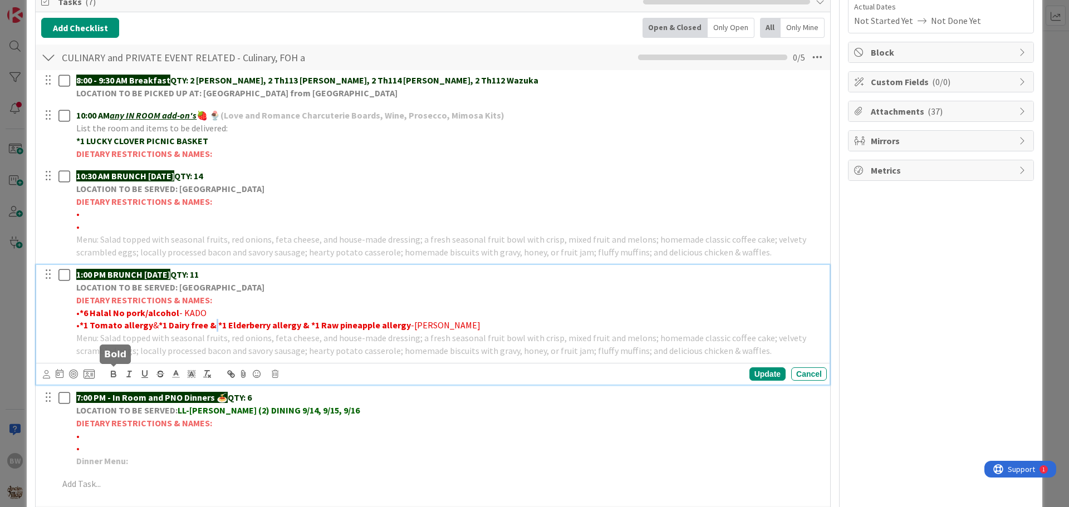
click at [115, 373] on icon "button" at bounding box center [113, 372] width 4 height 3
click at [301, 325] on strong "*1 Elderberry allergy & *1 Raw pineapple allergy" at bounding box center [310, 325] width 193 height 11
click at [303, 325] on strong "*1 Elderberry allergy & *1 Raw pineapple allergy" at bounding box center [310, 325] width 193 height 11
click at [115, 374] on icon "button" at bounding box center [113, 372] width 4 height 3
click at [505, 286] on p "LOCATION TO BE SERVED: [GEOGRAPHIC_DATA]" at bounding box center [449, 287] width 746 height 13
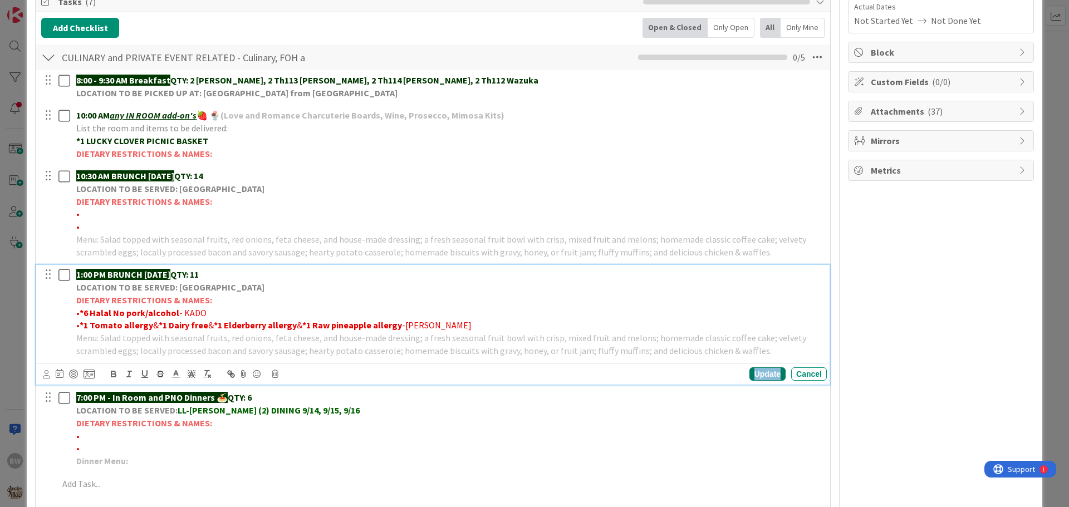
click at [755, 376] on div "Update" at bounding box center [768, 374] width 36 height 13
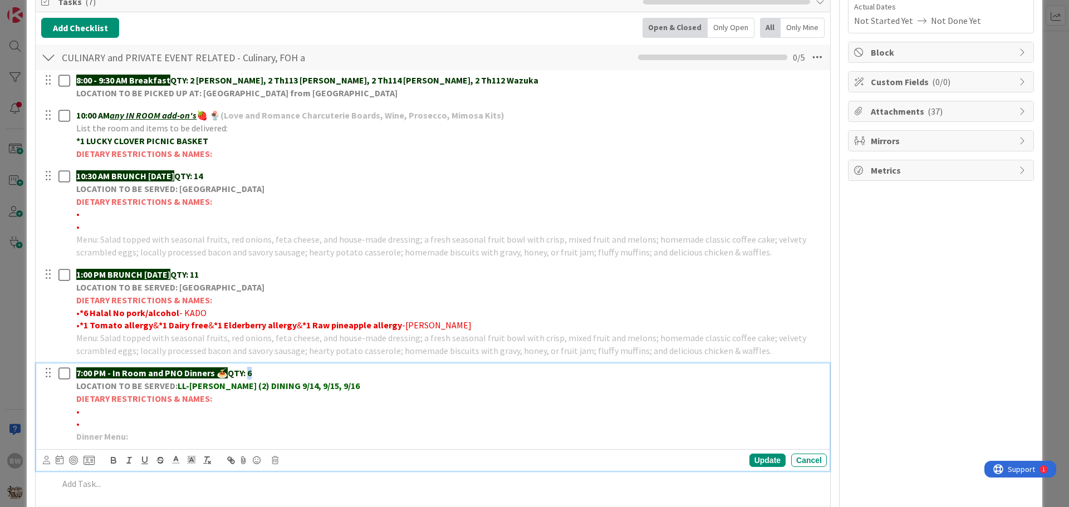
click at [251, 371] on p "7:00 PM - In Room and PNO Dinners 🍝 QTY: 6" at bounding box center [449, 373] width 746 height 13
click at [756, 462] on div "Update" at bounding box center [768, 460] width 36 height 13
click at [219, 386] on strong "LL-[PERSON_NAME] (2) DINING 9/14, 9/15, 9/16" at bounding box center [269, 385] width 182 height 11
click at [217, 387] on strong "LL-[PERSON_NAME] (2) DINING 9/14, 9/15, 9/16" at bounding box center [269, 385] width 182 height 11
click at [750, 459] on div "Update" at bounding box center [768, 460] width 36 height 13
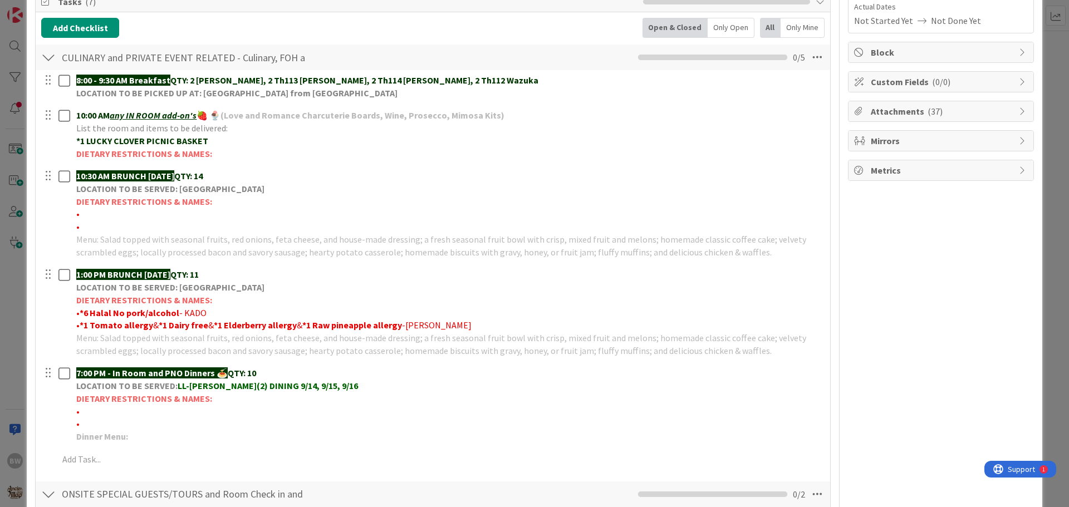
scroll to position [0, 0]
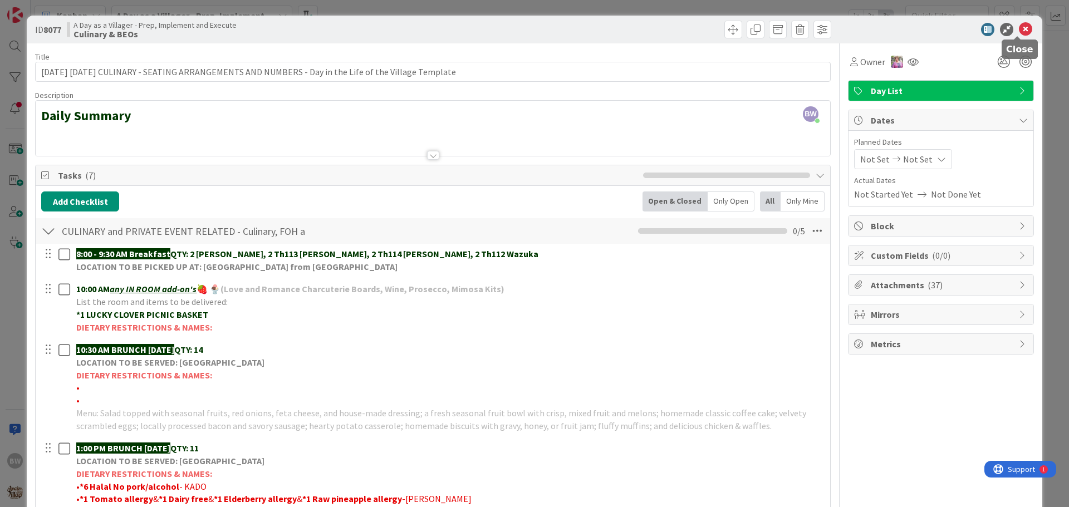
click at [1019, 27] on icon at bounding box center [1025, 29] width 13 height 13
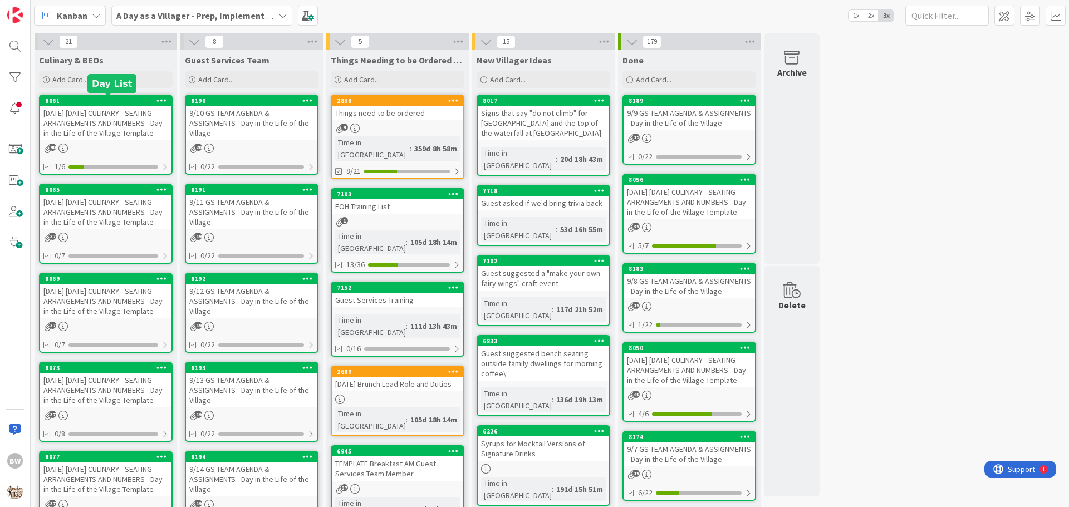
click at [95, 104] on div "8061" at bounding box center [108, 101] width 126 height 8
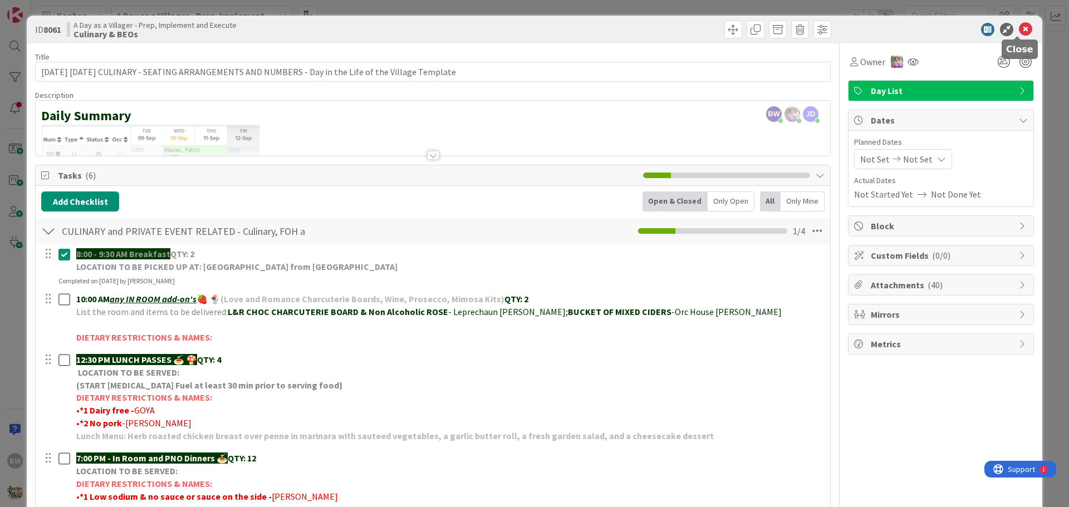
click at [1022, 27] on icon at bounding box center [1025, 29] width 13 height 13
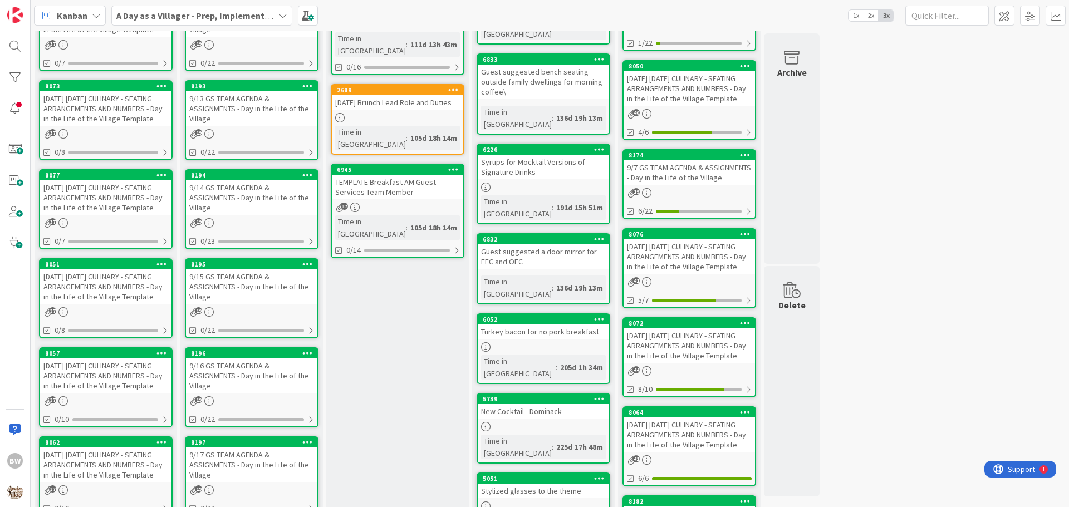
scroll to position [445, 0]
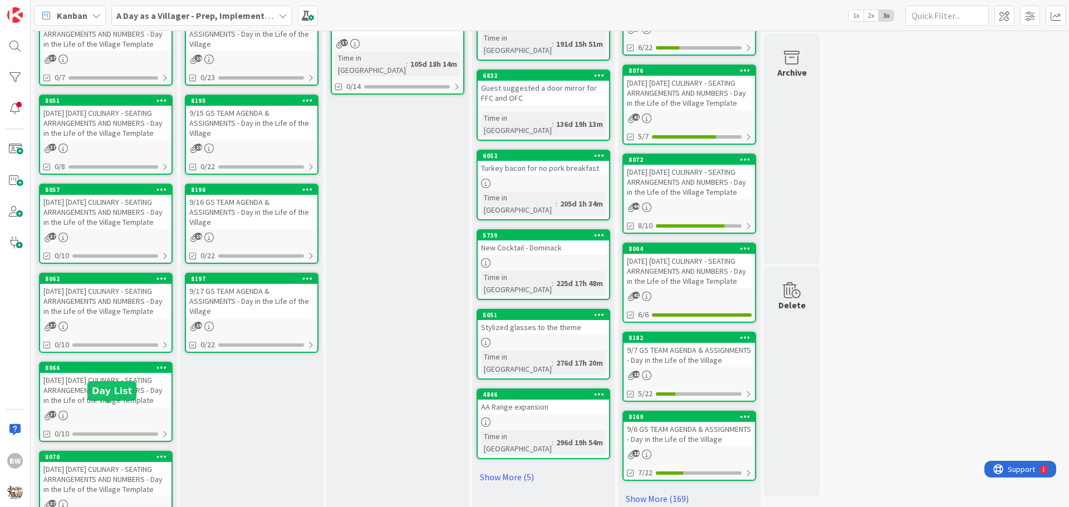
click at [107, 372] on div "8066" at bounding box center [108, 368] width 126 height 8
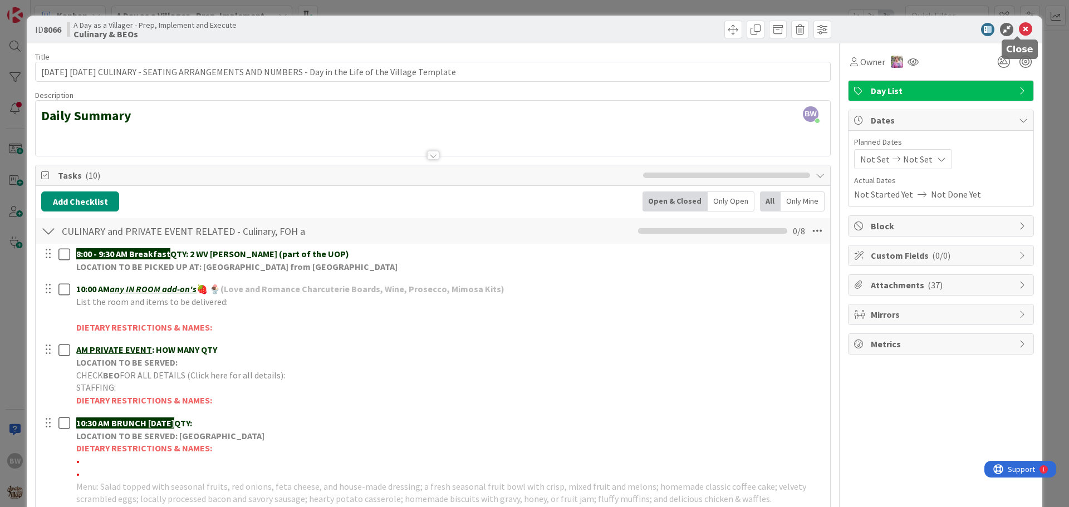
click at [1019, 29] on icon at bounding box center [1025, 29] width 13 height 13
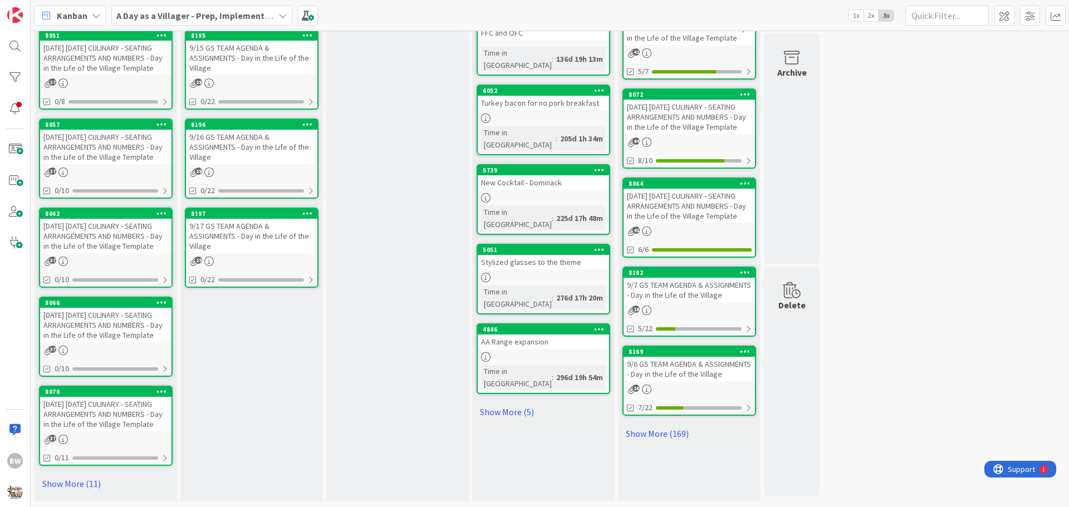
click at [91, 219] on div "[DATE] [DATE] CULINARY - SEATING ARRANGEMENTS AND NUMBERS - Day in the Life of …" at bounding box center [105, 236] width 131 height 35
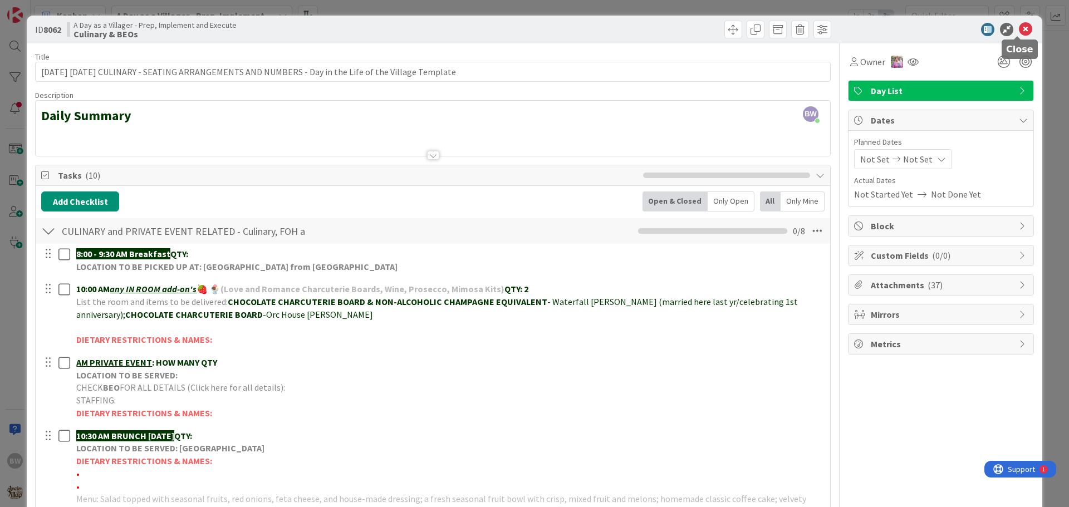
click at [1021, 32] on icon at bounding box center [1025, 29] width 13 height 13
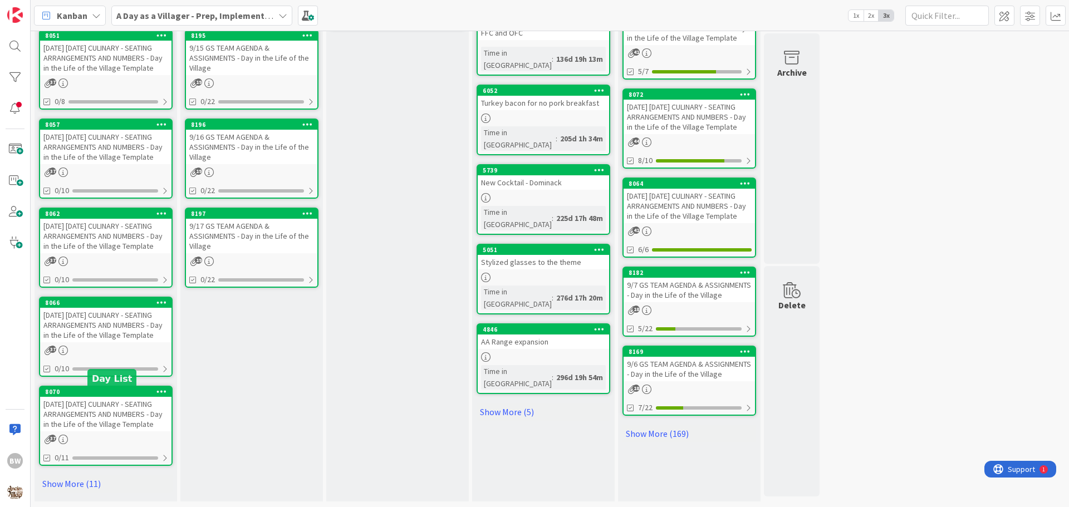
click at [97, 396] on div "8070" at bounding box center [108, 392] width 126 height 8
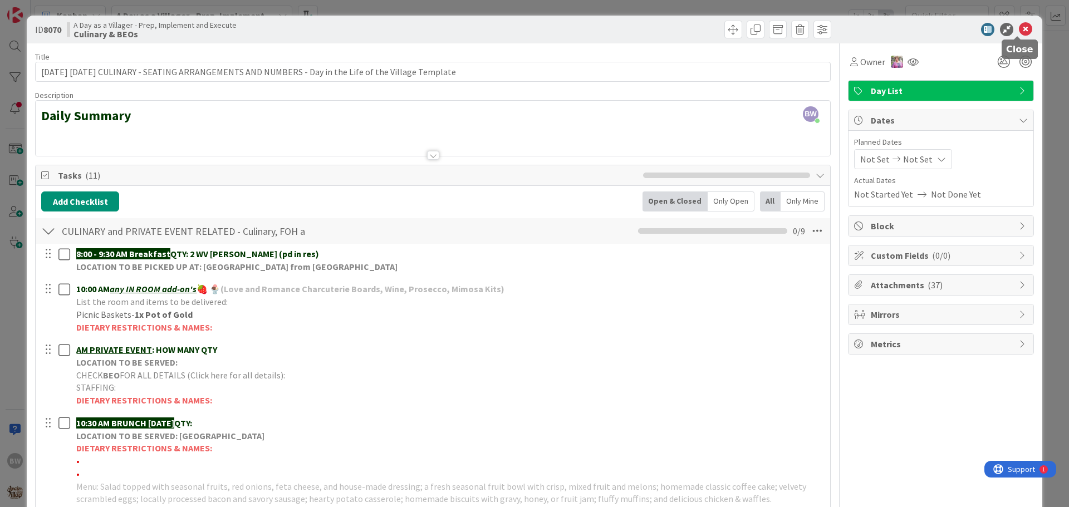
click at [1021, 32] on icon at bounding box center [1025, 29] width 13 height 13
